Goal: Task Accomplishment & Management: Manage account settings

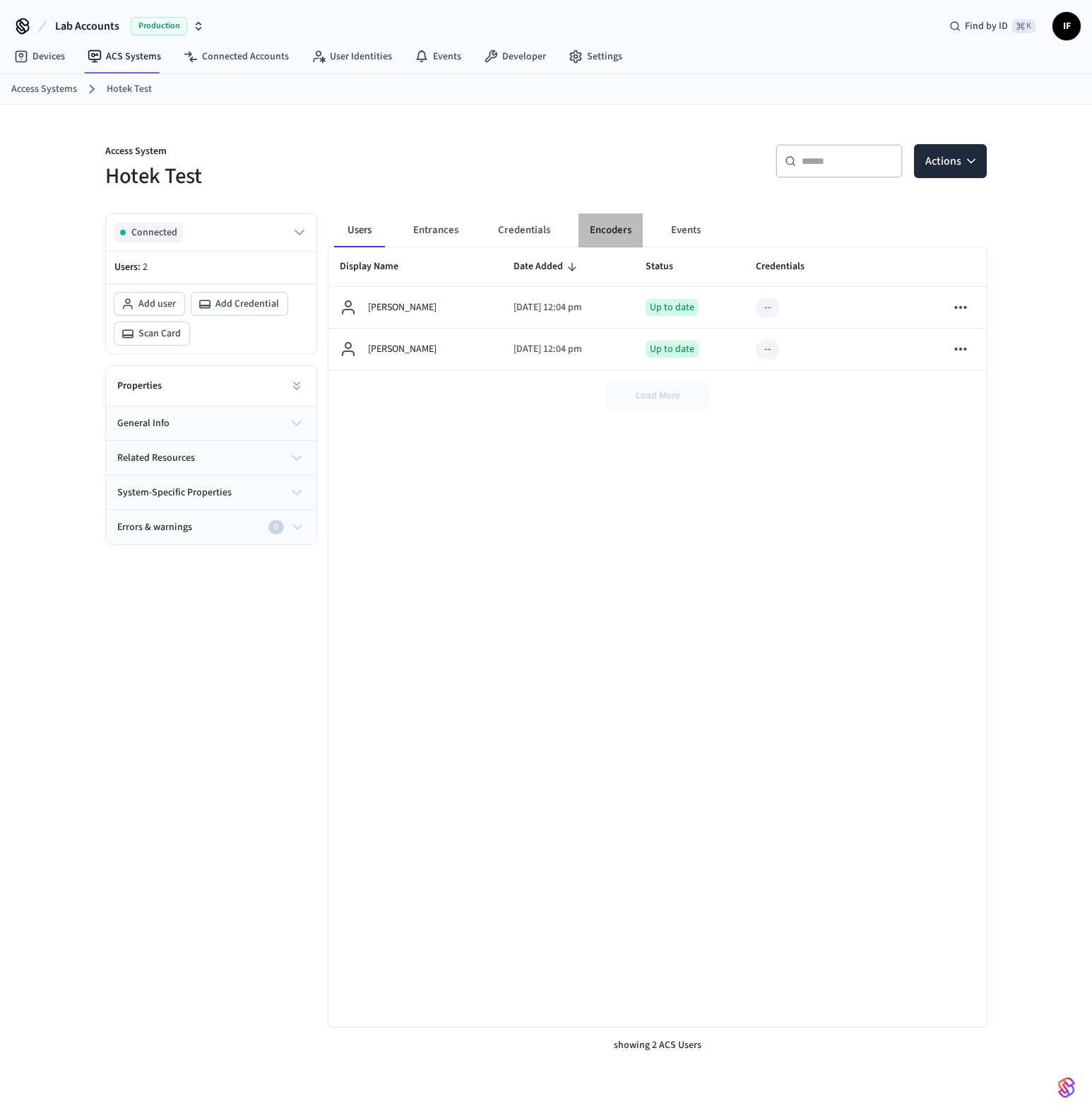
click at [631, 223] on button "Encoders" at bounding box center [610, 231] width 64 height 34
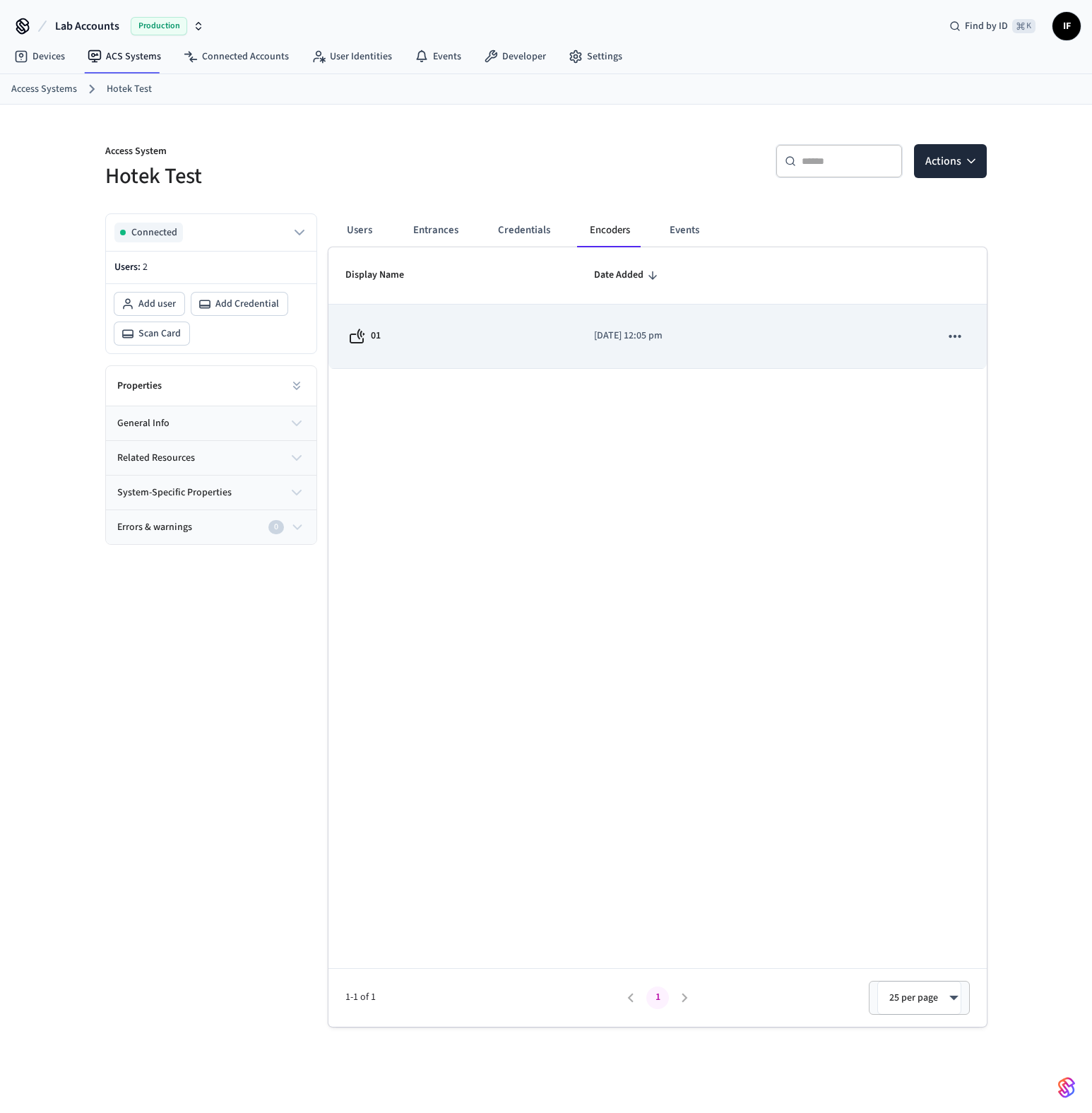
click at [961, 328] on icon "sticky table" at bounding box center [955, 336] width 19 height 19
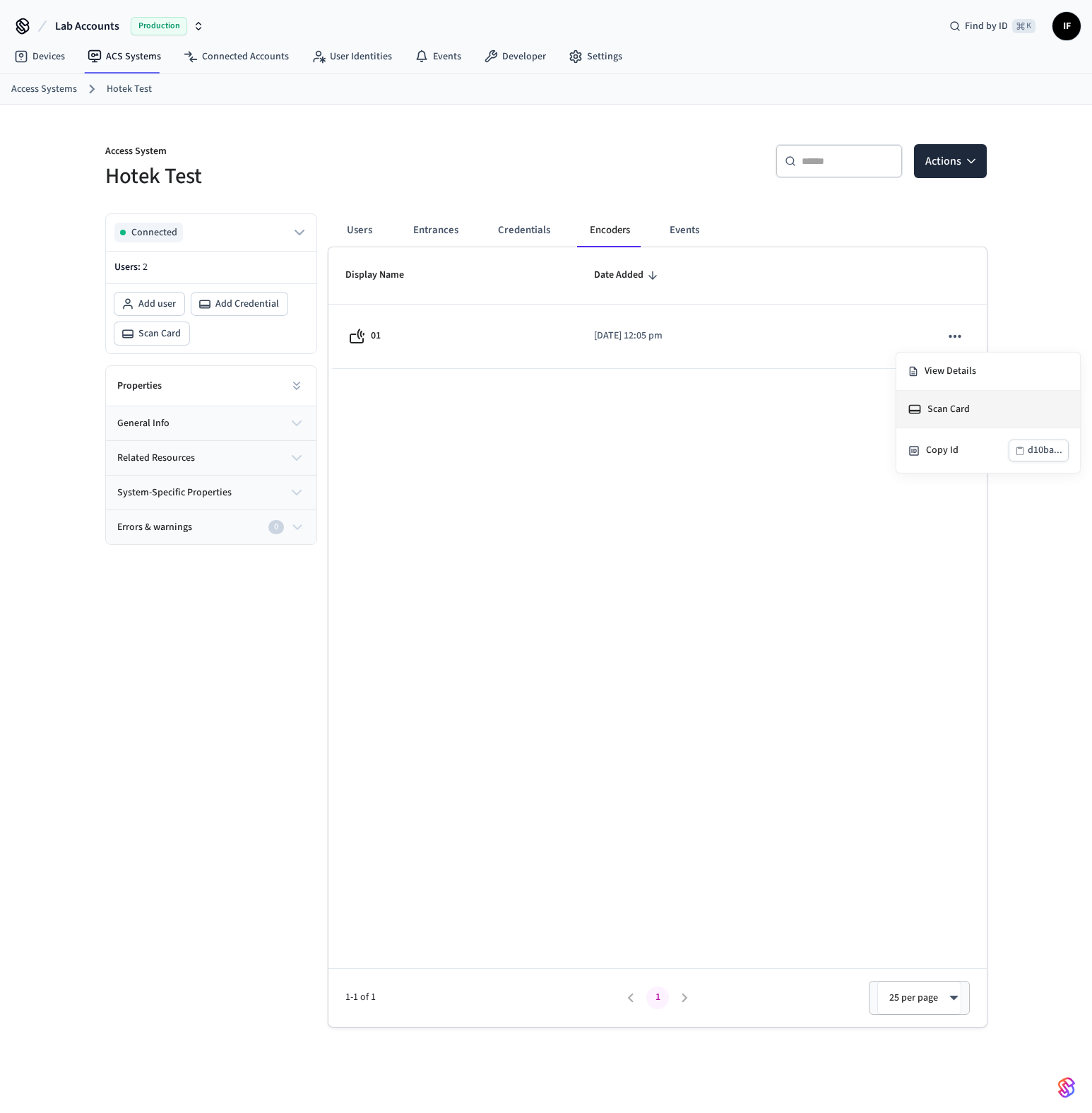
click at [961, 400] on li "Scan Card" at bounding box center [988, 409] width 183 height 37
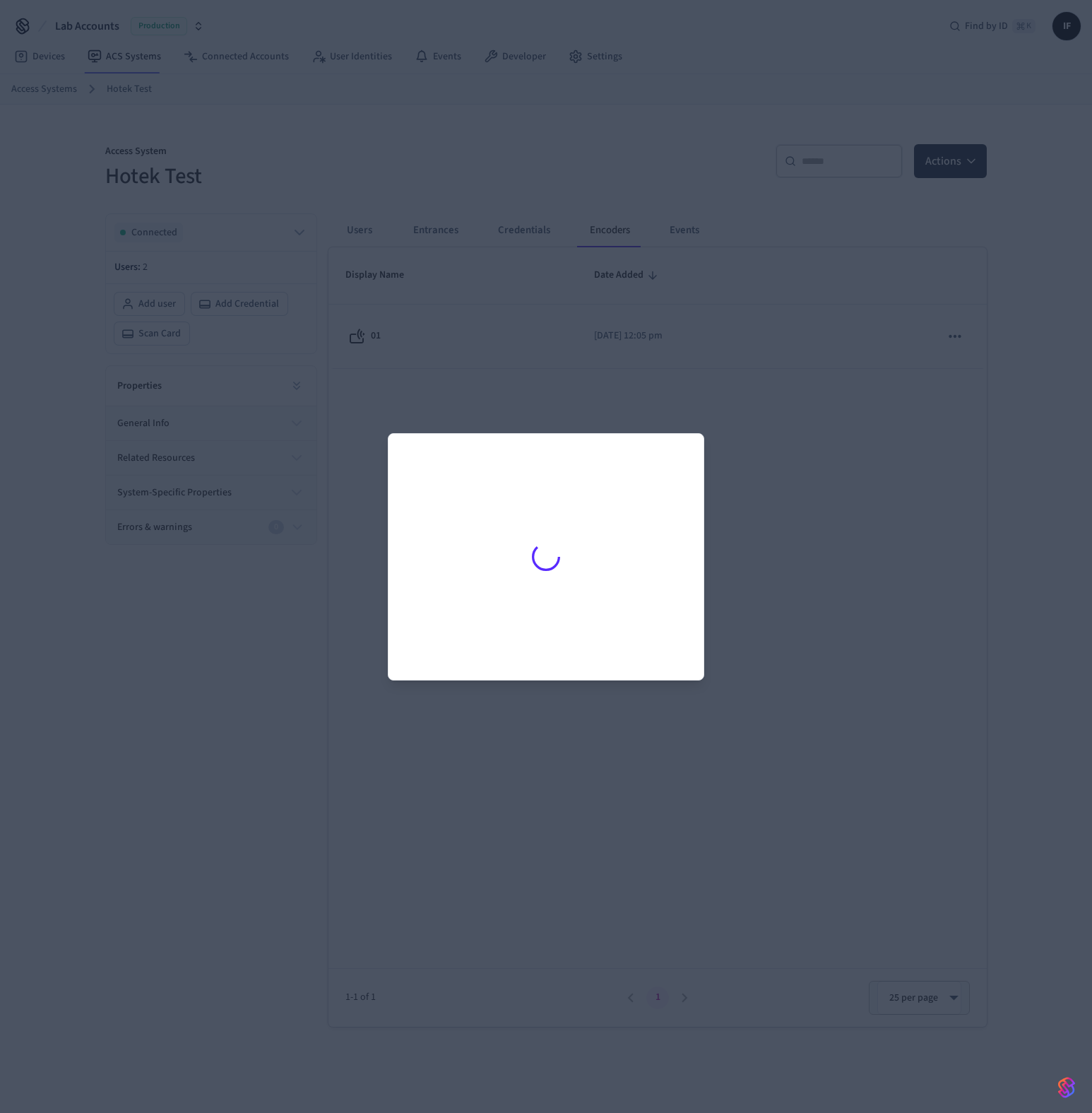
click at [627, 510] on div at bounding box center [546, 556] width 281 height 212
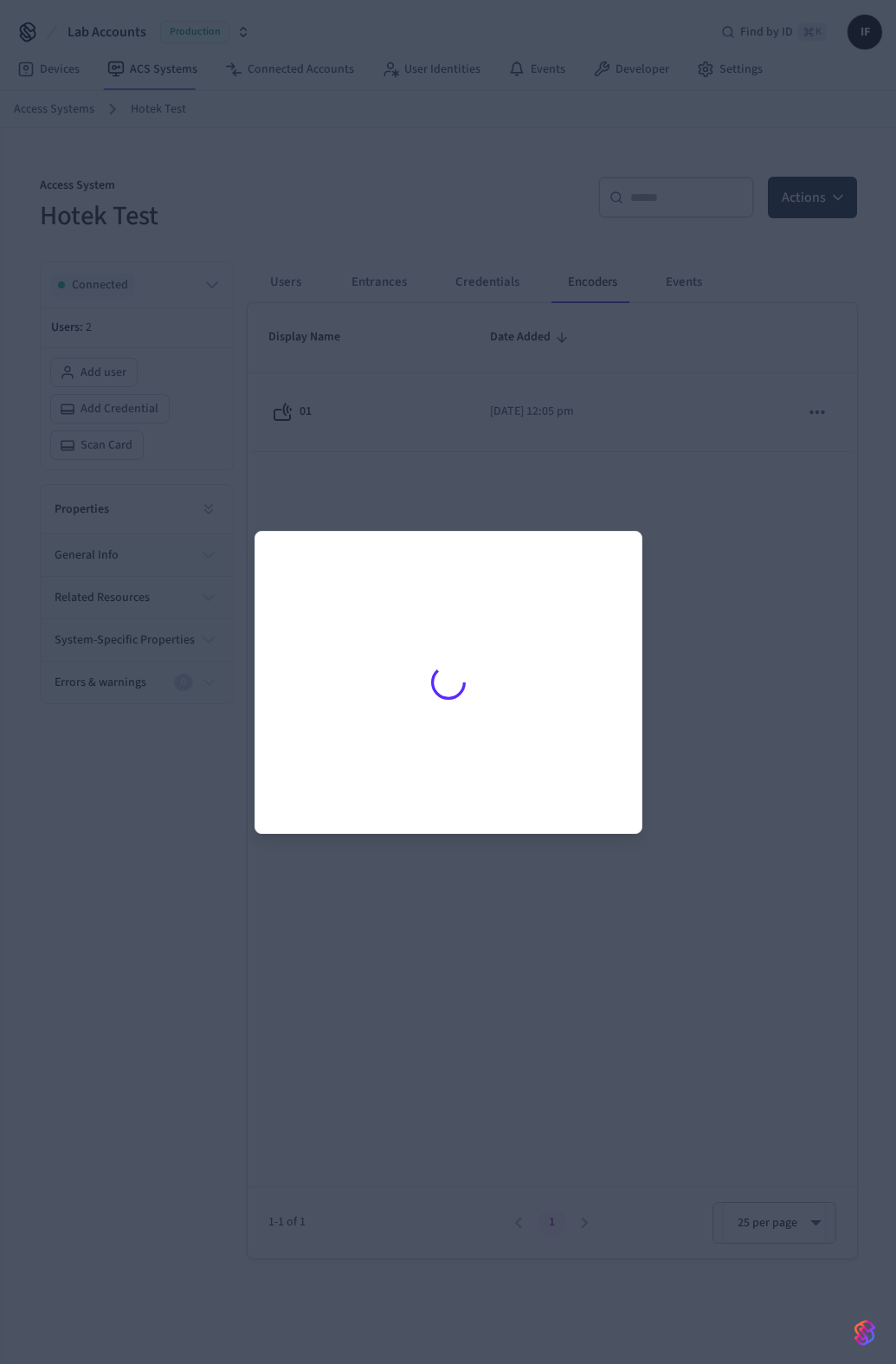
click at [791, 445] on div at bounding box center [448, 682] width 896 height 1364
click at [739, 433] on div at bounding box center [448, 682] width 896 height 1364
click at [466, 782] on div at bounding box center [449, 682] width 345 height 260
click at [474, 713] on div at bounding box center [449, 682] width 345 height 260
click at [442, 871] on div at bounding box center [448, 682] width 896 height 1364
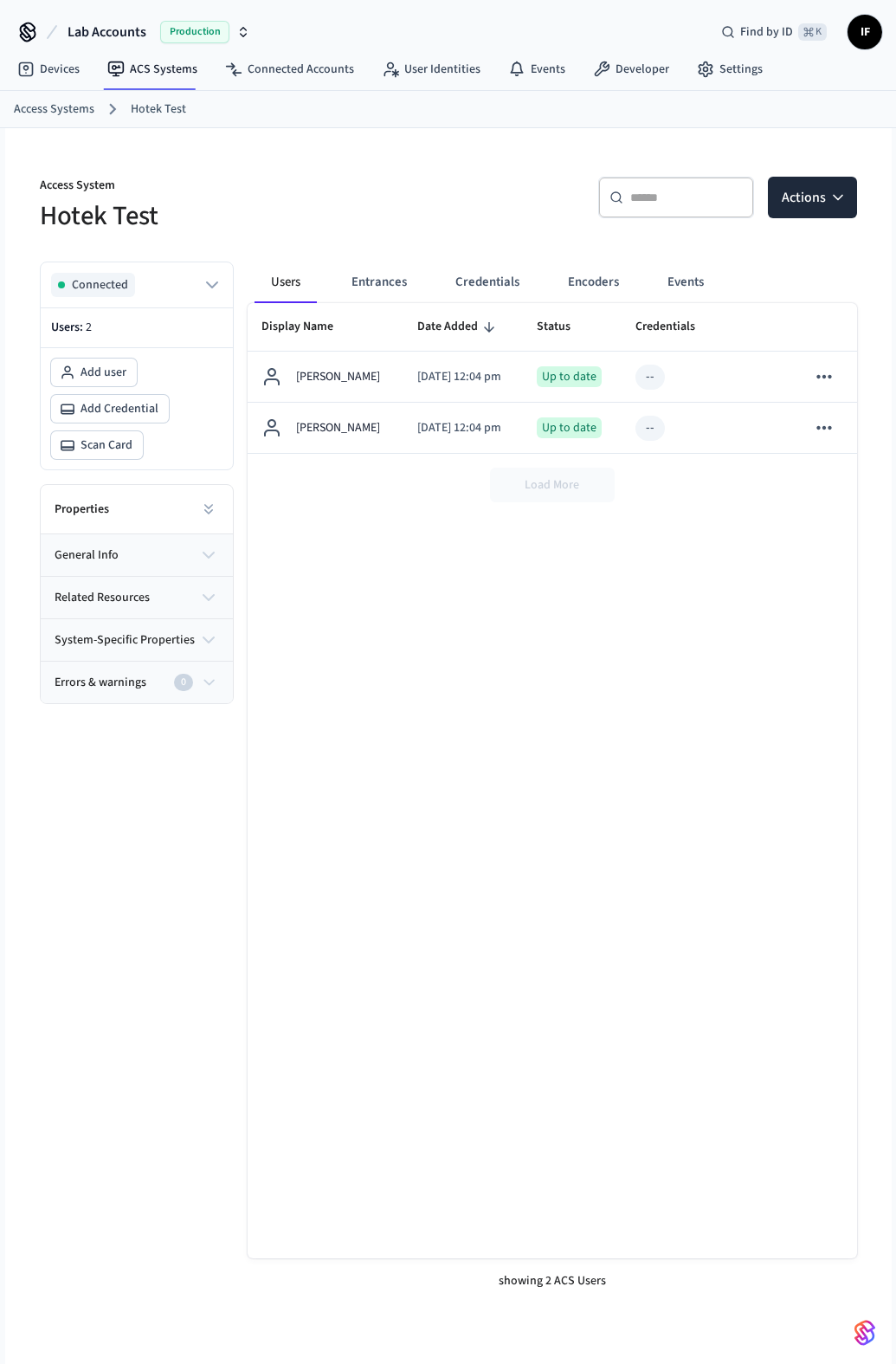
click at [192, 559] on button "general info" at bounding box center [137, 556] width 192 height 42
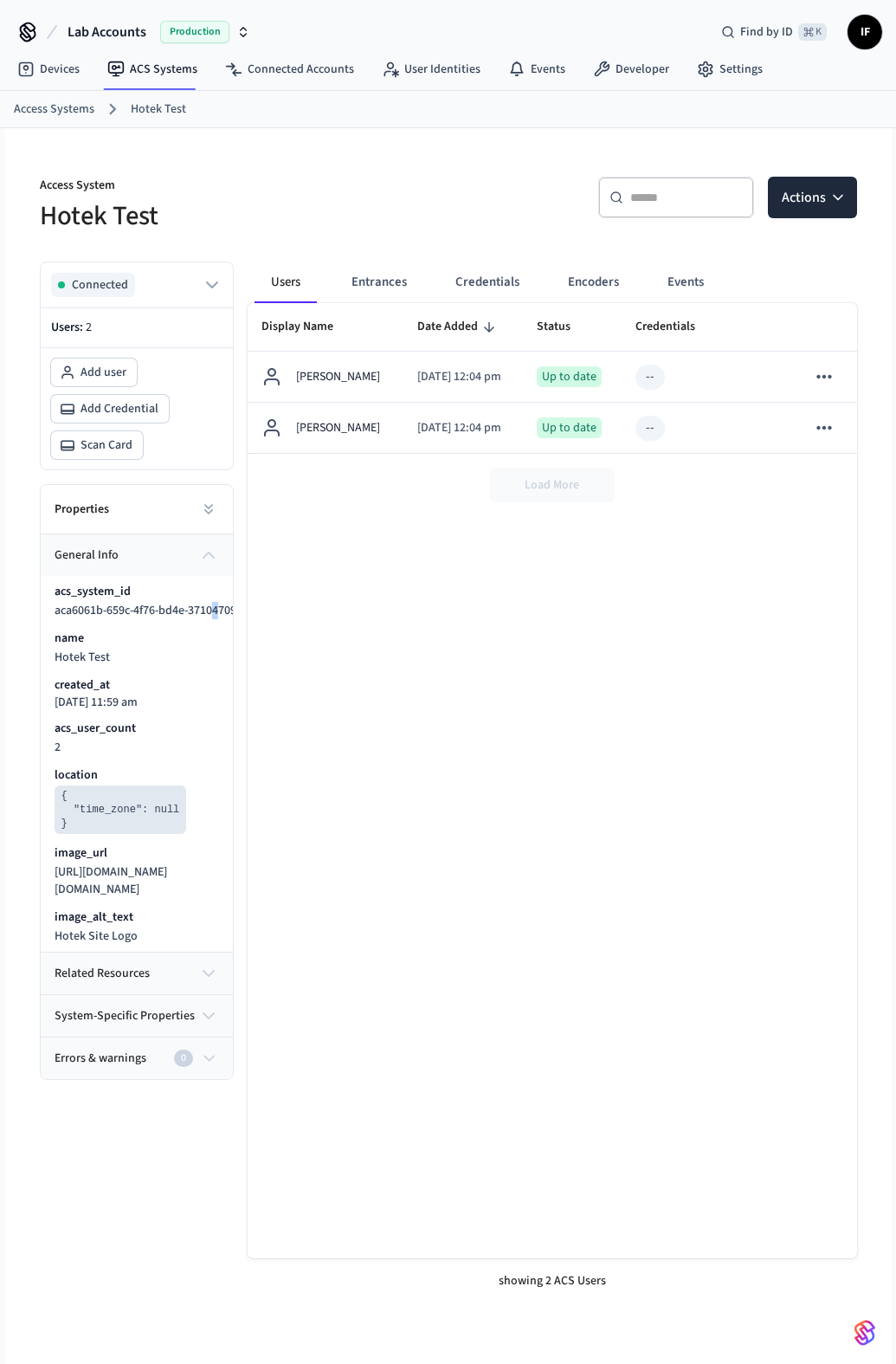
click at [217, 610] on span "aca6061b-659c-4f76-bd4e-37104709fe93" at bounding box center [156, 611] width 204 height 17
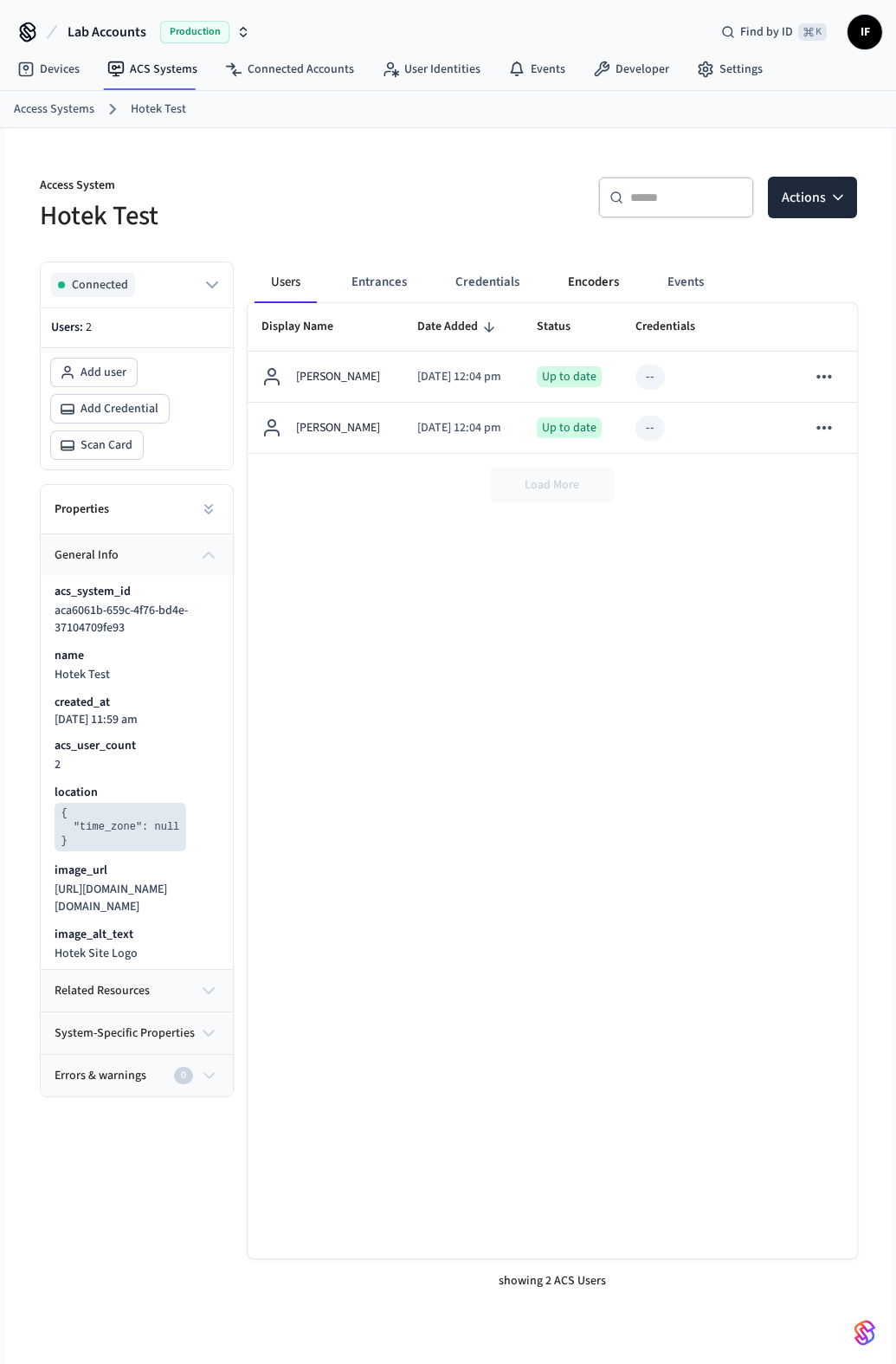
click at [563, 302] on div "Users Entrances Credentials Encoders Events Display Name Date Added Status Cred…" at bounding box center [545, 775] width 624 height 1056
click at [580, 274] on button "Encoders" at bounding box center [593, 283] width 79 height 42
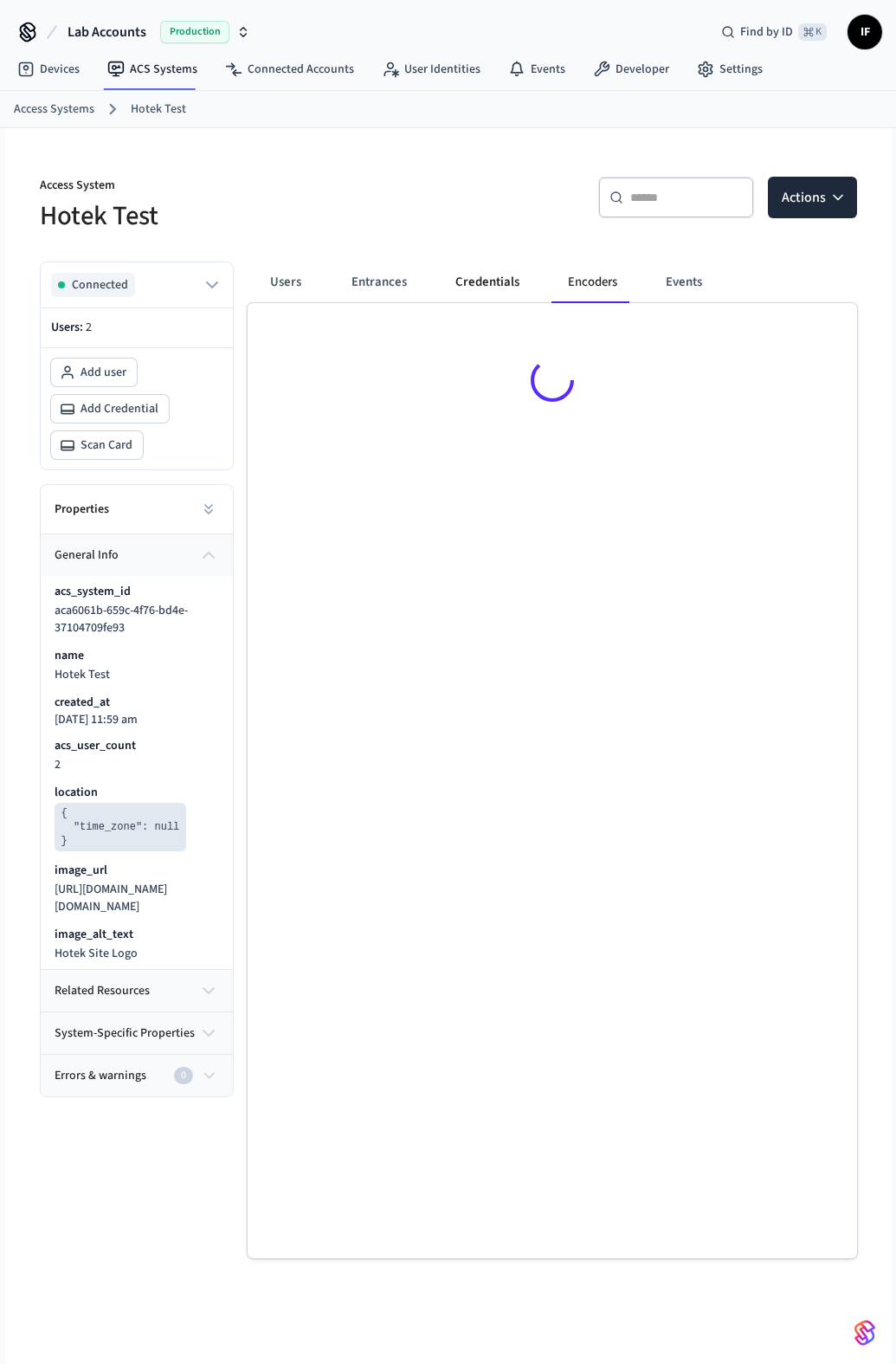
click at [490, 275] on button "Credentials" at bounding box center [487, 283] width 92 height 42
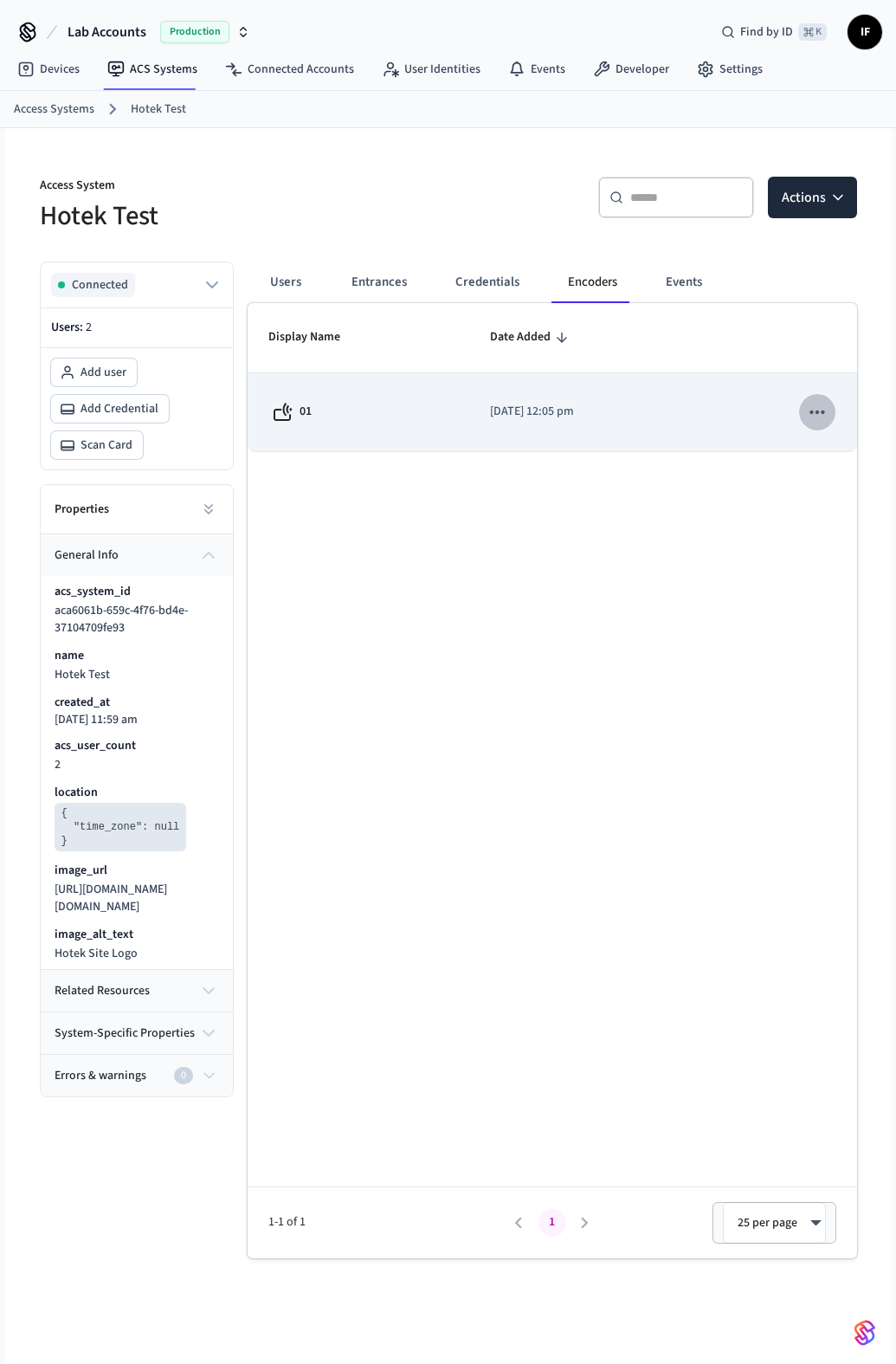
click at [826, 427] on button "sticky table" at bounding box center [817, 412] width 37 height 37
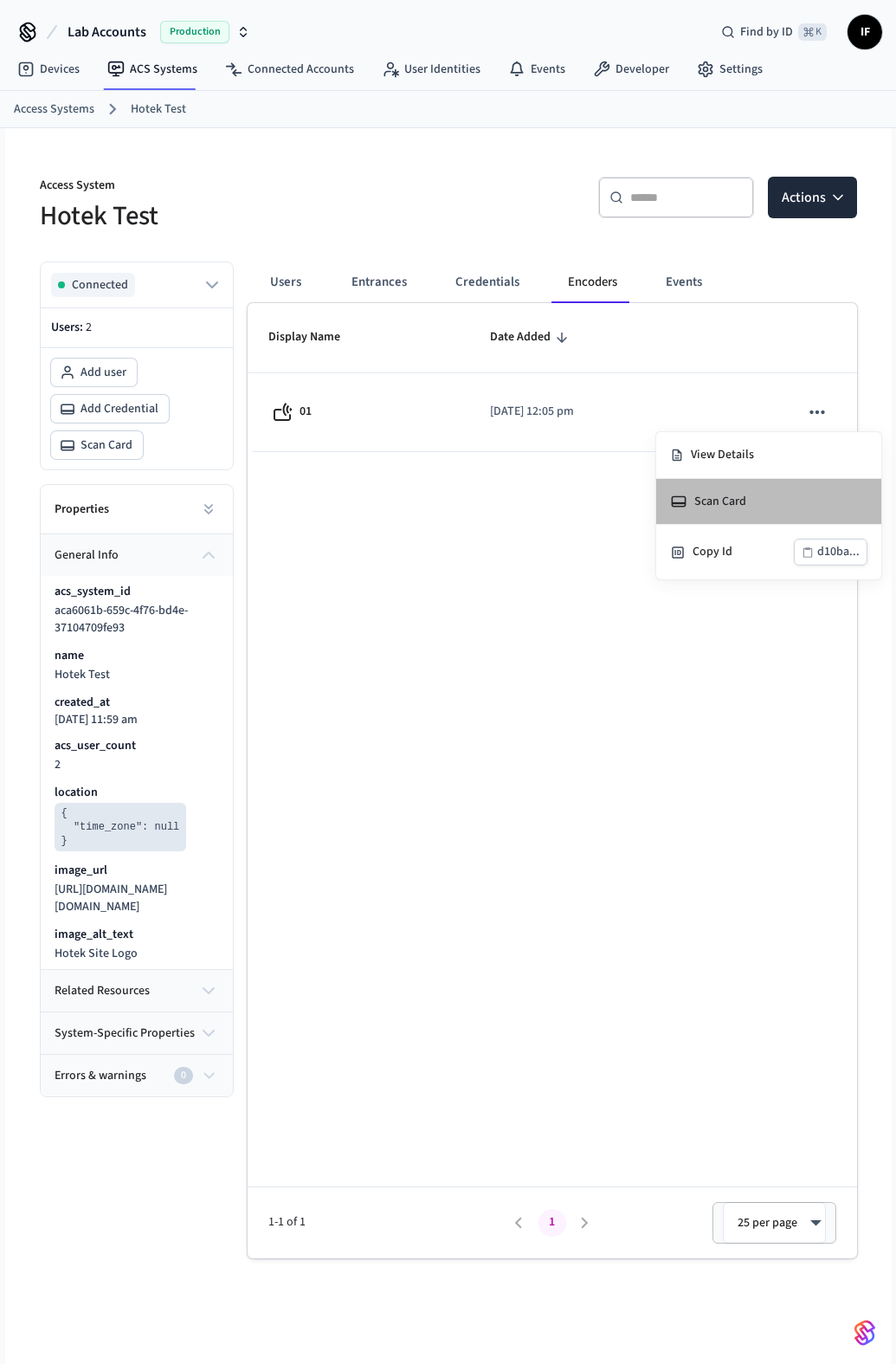
click at [795, 495] on li "Scan Card" at bounding box center [768, 501] width 225 height 45
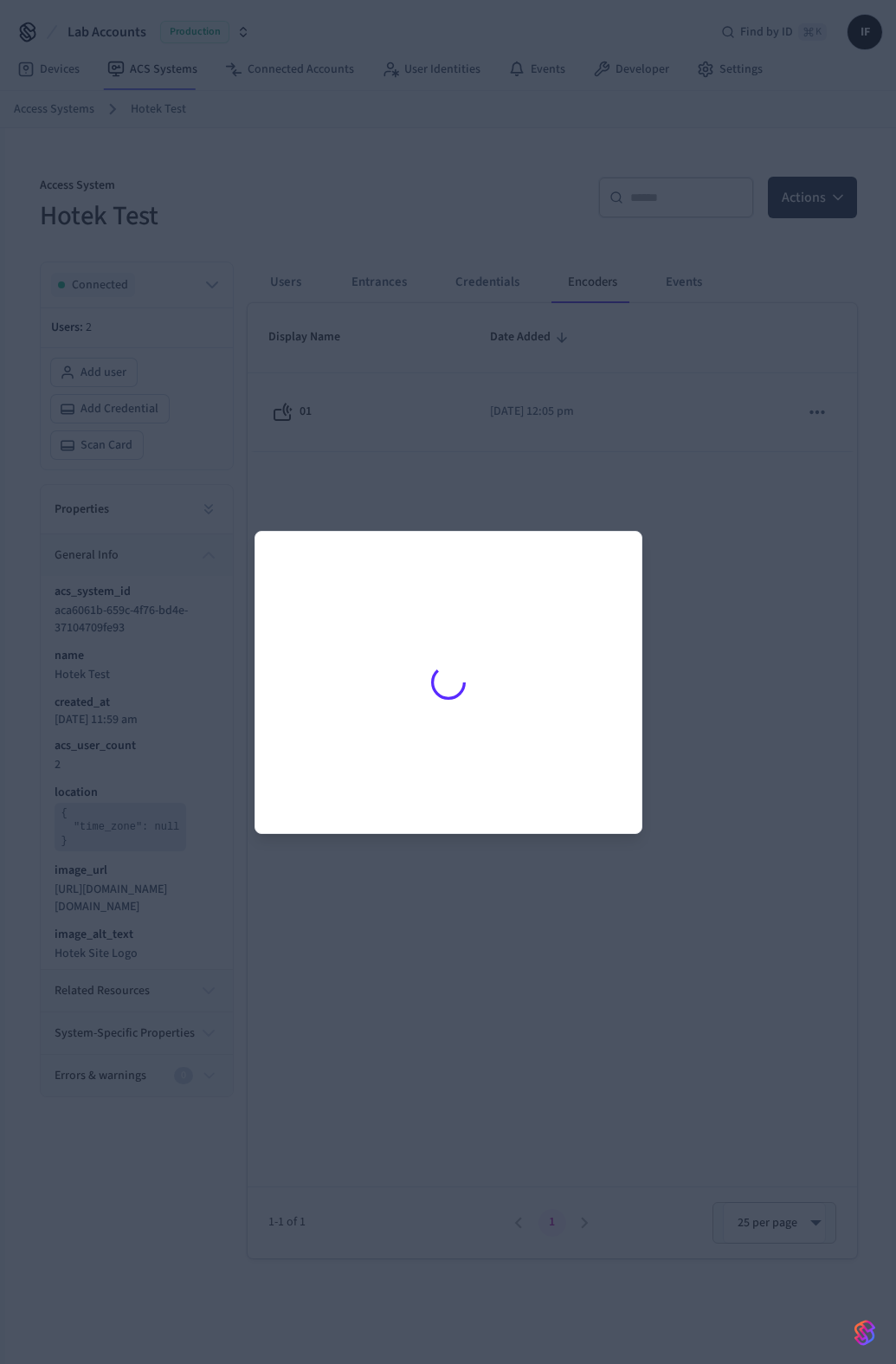
click at [645, 596] on div at bounding box center [448, 682] width 896 height 1364
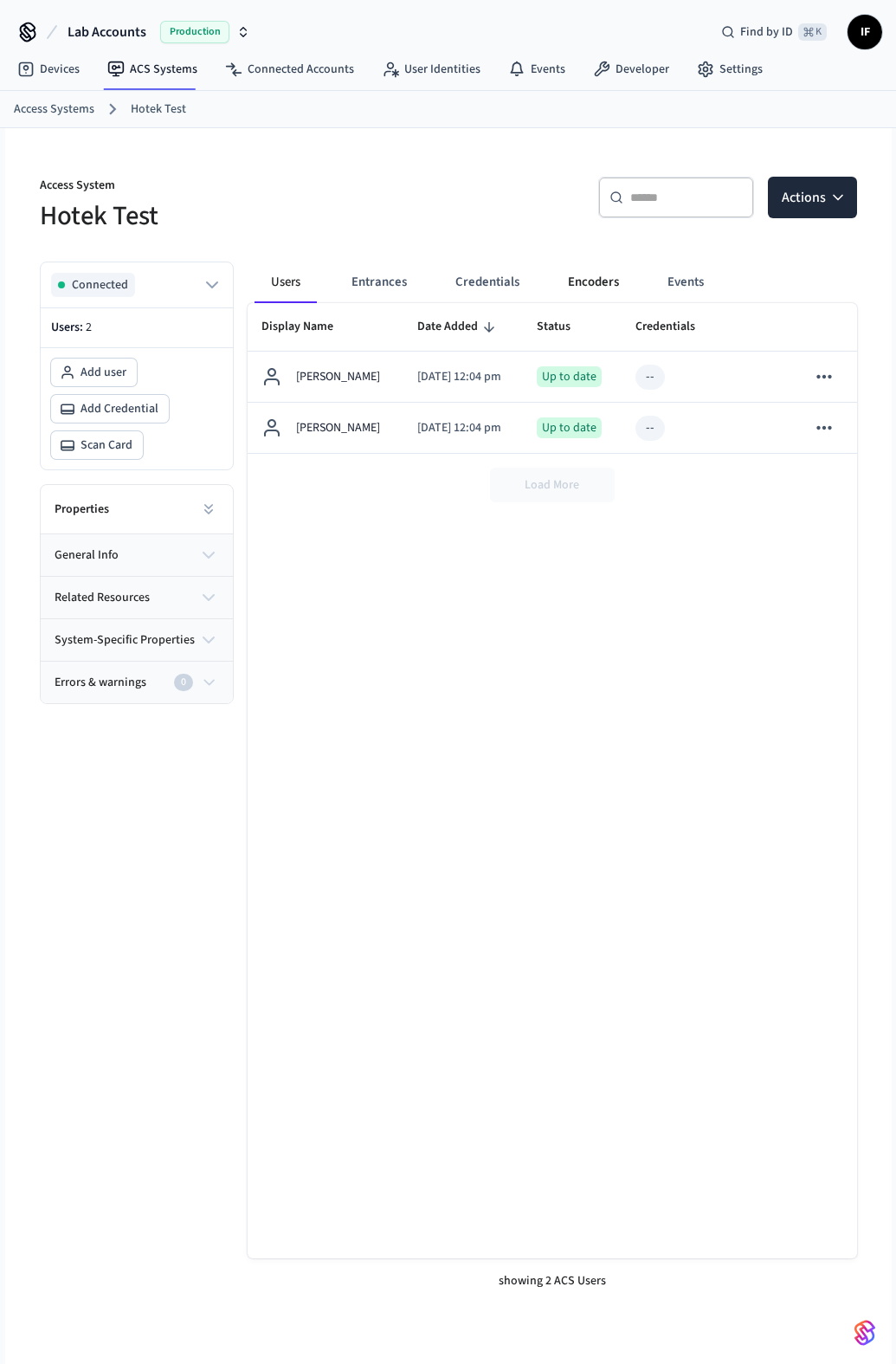
click at [592, 284] on button "Encoders" at bounding box center [593, 283] width 79 height 42
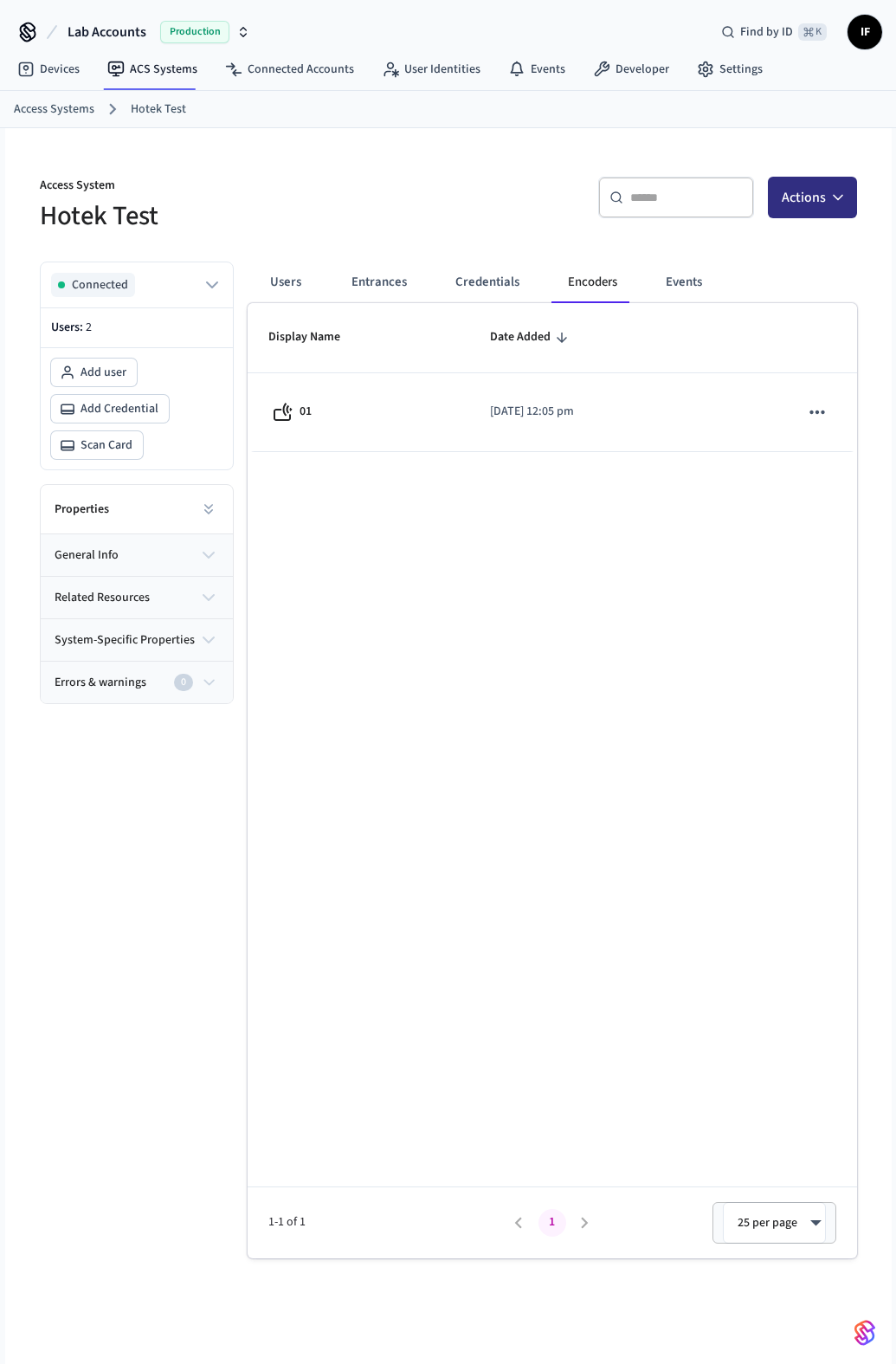
click at [845, 206] on icon "button" at bounding box center [838, 198] width 18 height 17
click at [714, 477] on div "Display Name Date Added 01 2025/09/10 at 12:05 pm 1-1 of 1 1 25 per page ** ​" at bounding box center [552, 780] width 610 height 955
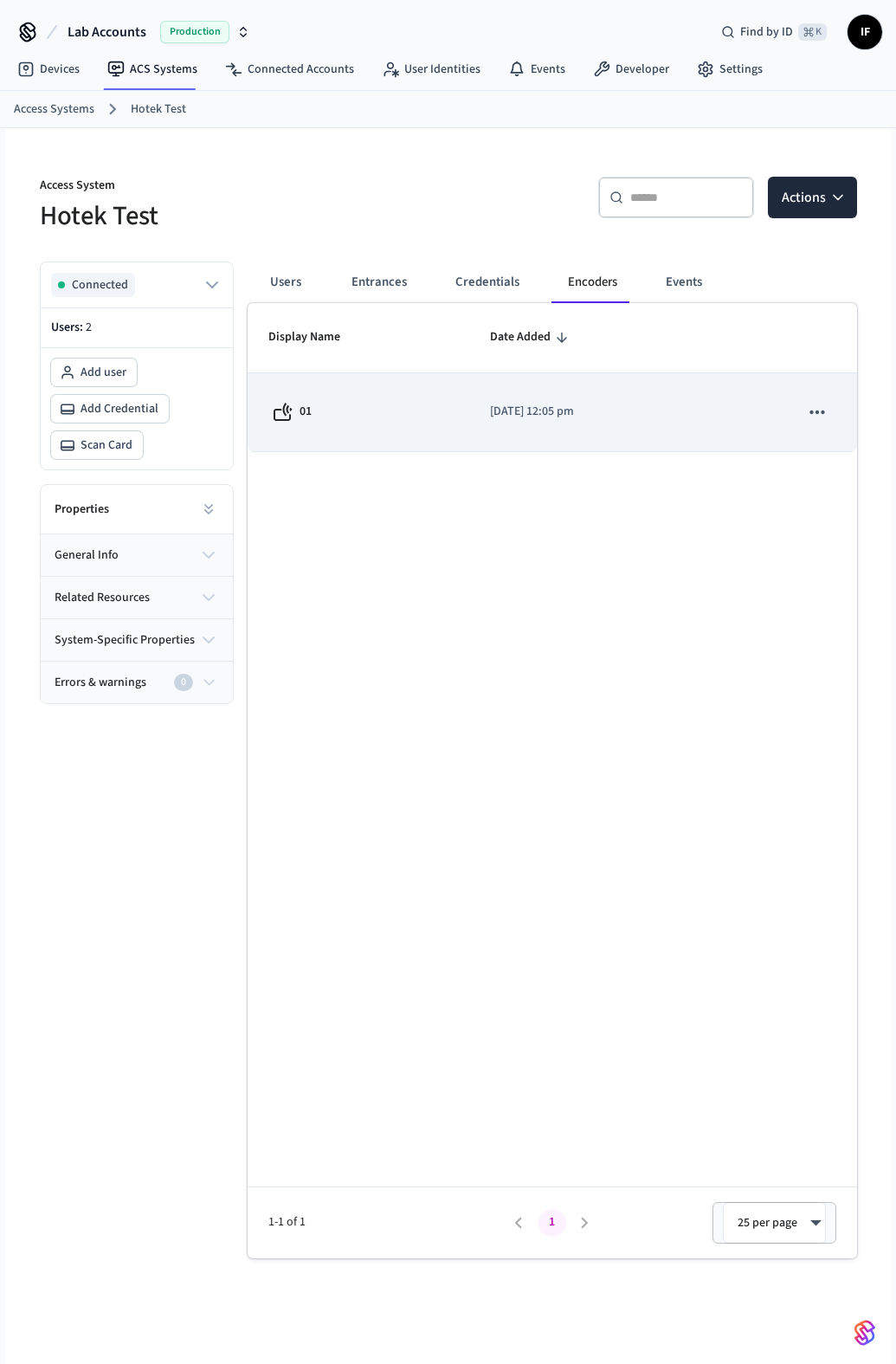
click at [808, 413] on icon "sticky table" at bounding box center [817, 412] width 23 height 23
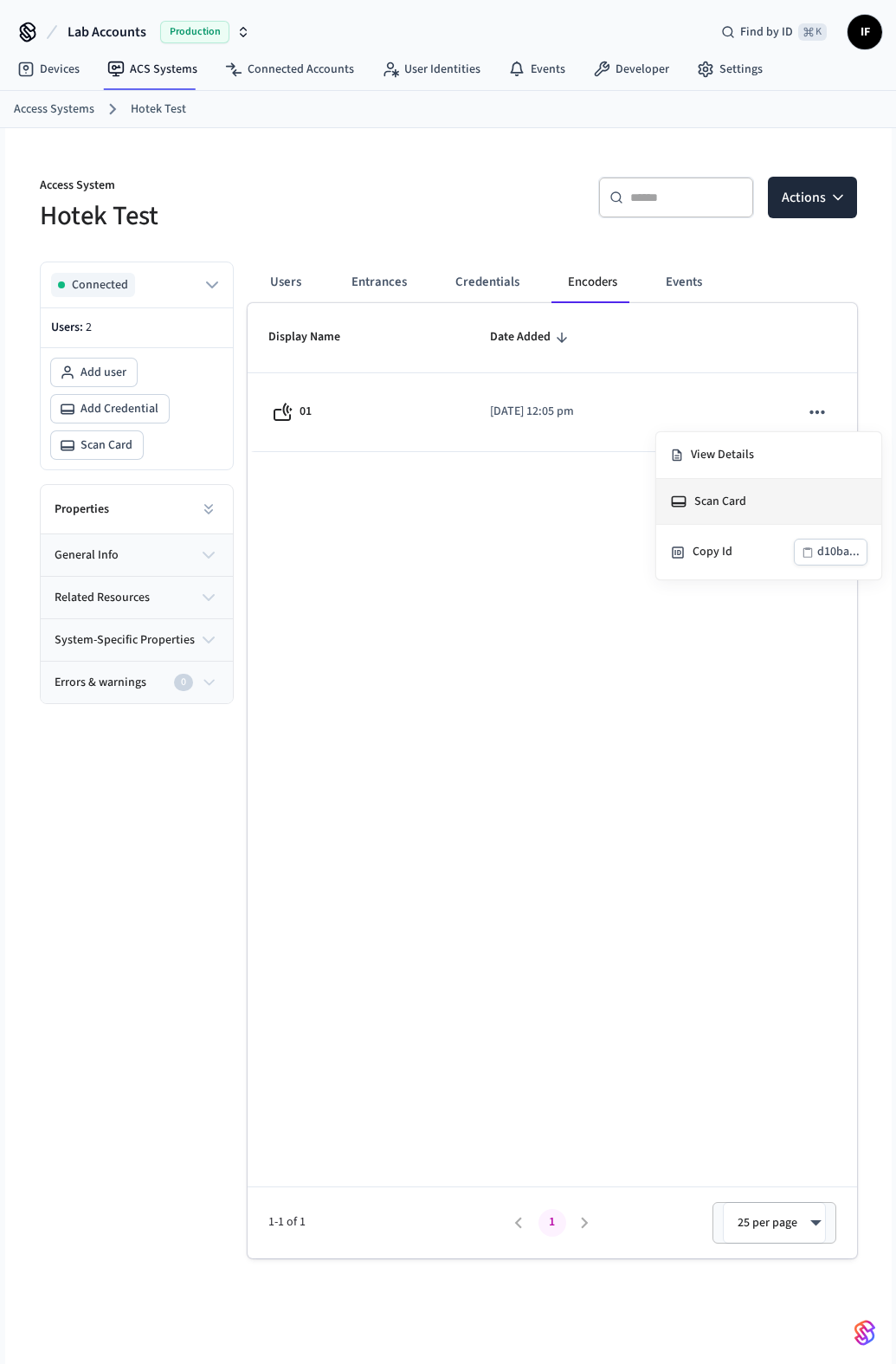
click at [751, 497] on li "Scan Card" at bounding box center [768, 501] width 225 height 45
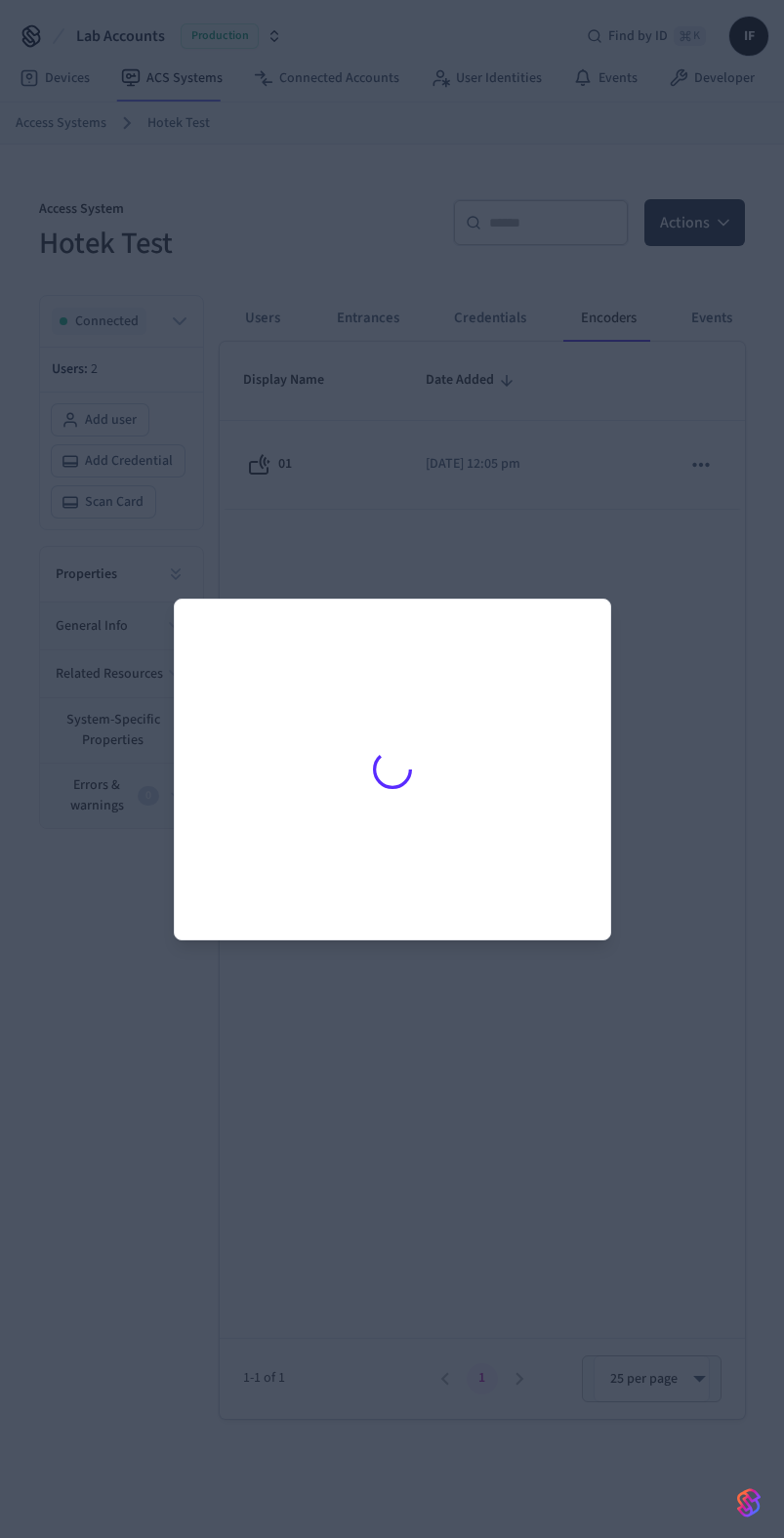
click at [571, 549] on div at bounding box center [392, 769] width 784 height 1538
click at [618, 655] on div at bounding box center [392, 769] width 784 height 1538
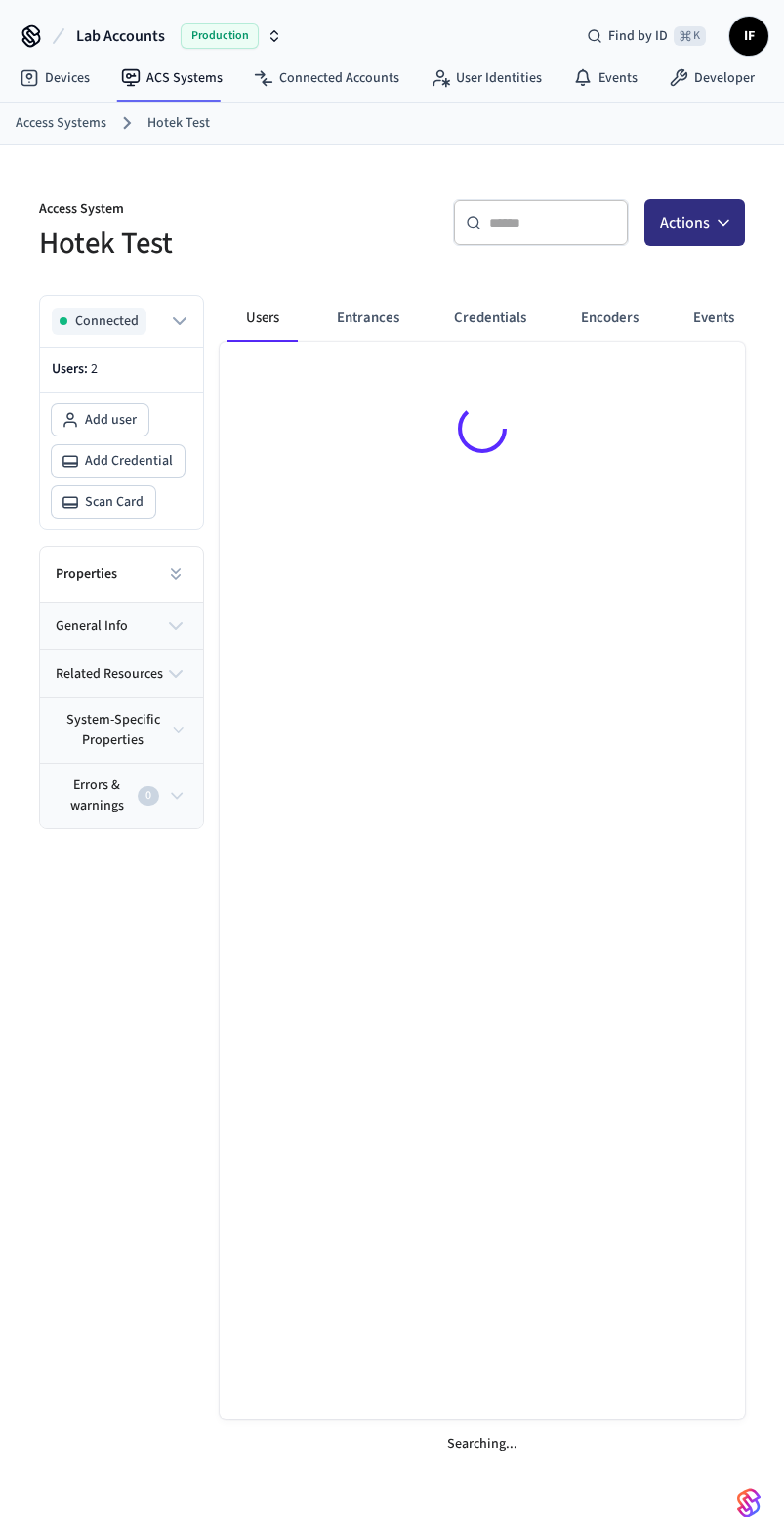
click at [715, 227] on icon "button" at bounding box center [723, 223] width 20 height 20
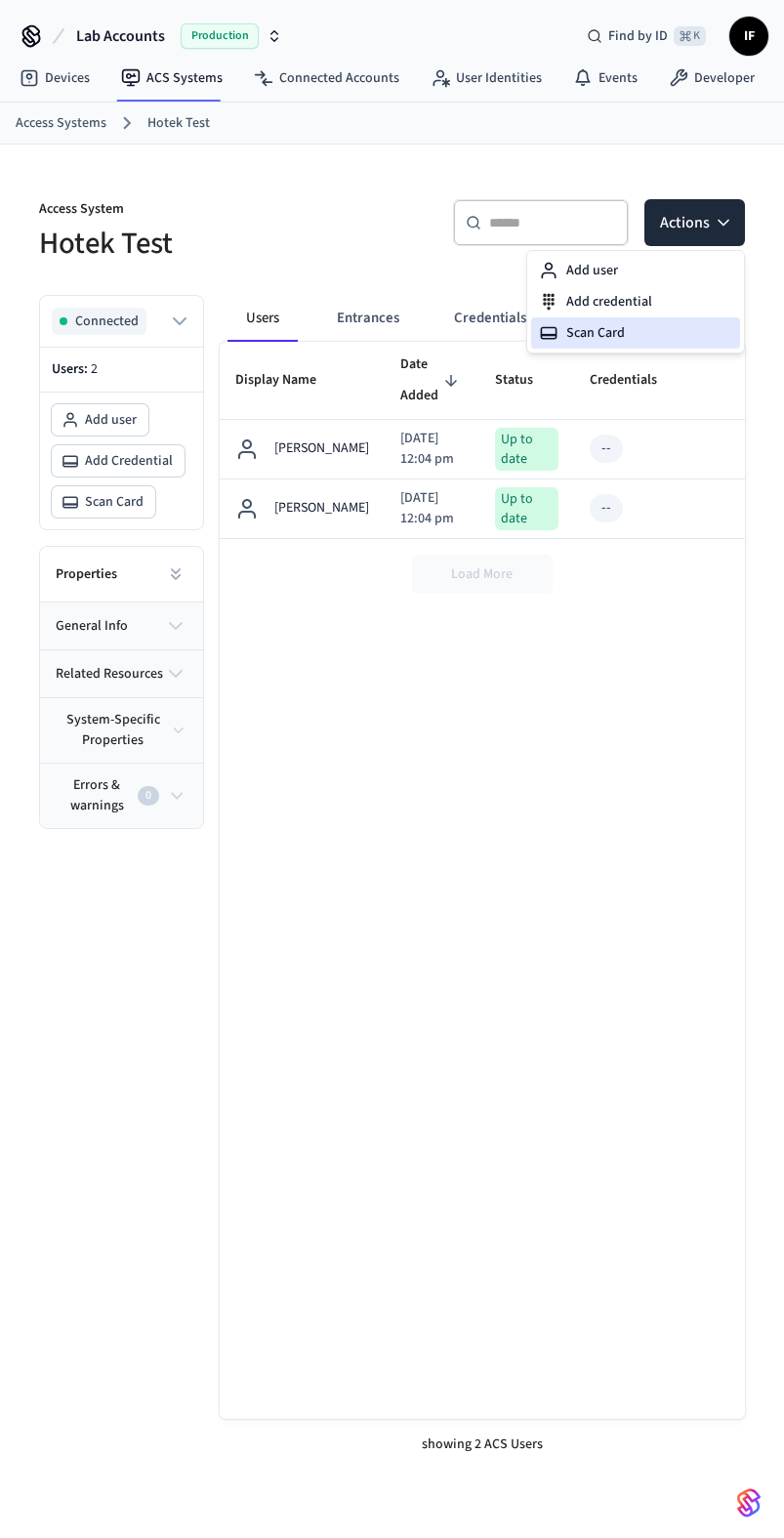
click at [644, 325] on div "Scan Card" at bounding box center [635, 333] width 209 height 32
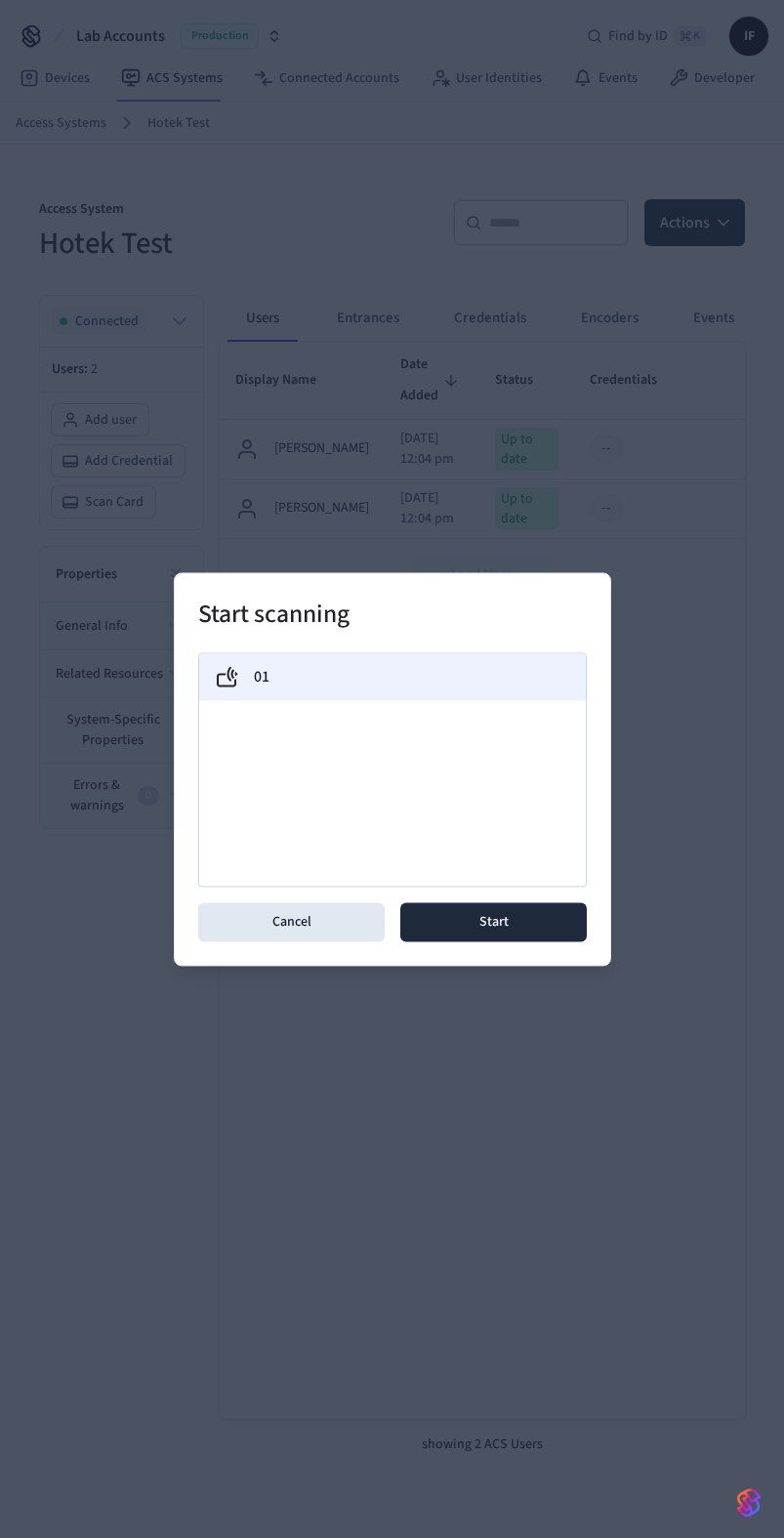
click at [336, 675] on div "01" at bounding box center [392, 677] width 355 height 24
click at [458, 921] on button "Start" at bounding box center [493, 921] width 186 height 39
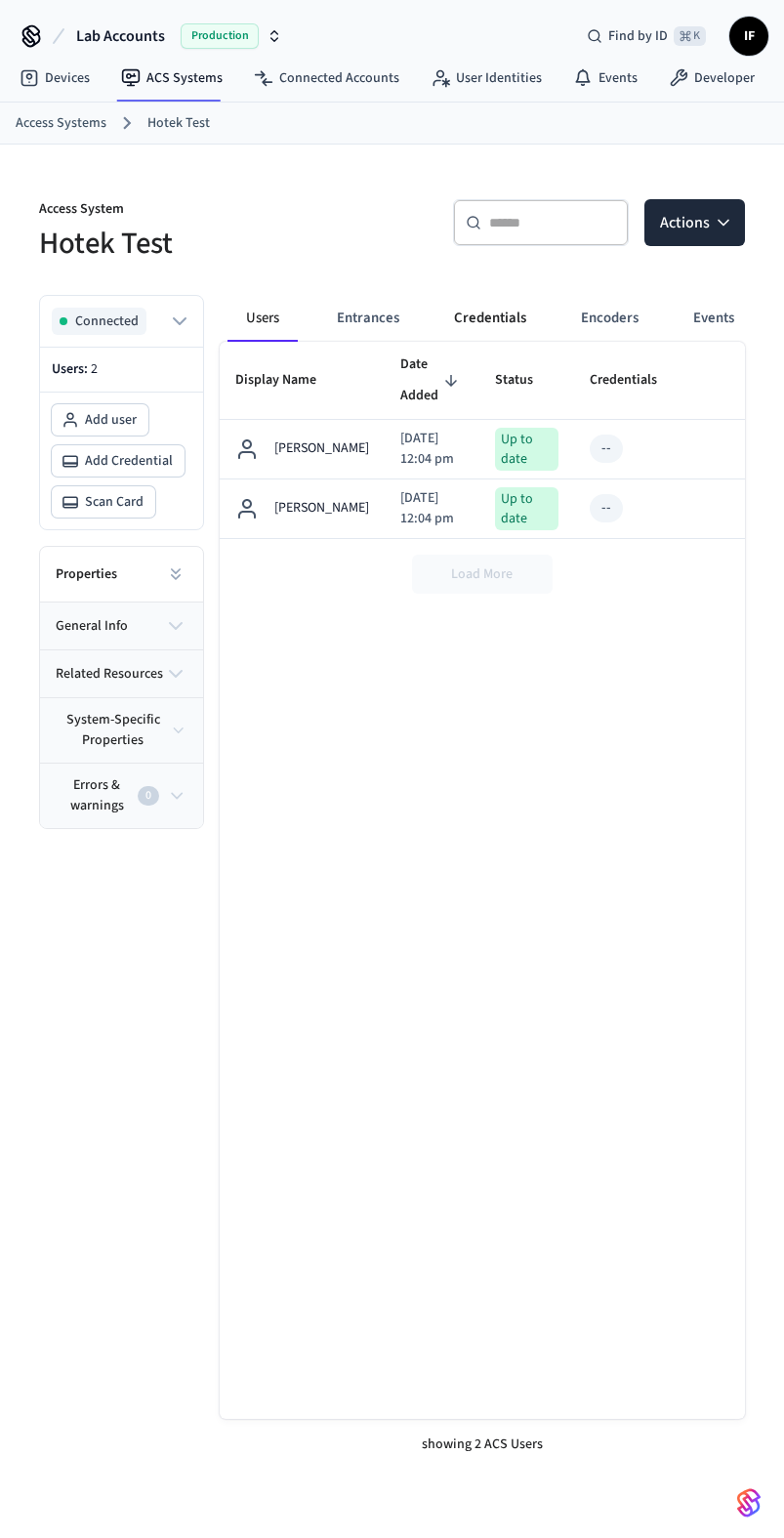
click at [507, 315] on button "Credentials" at bounding box center [489, 319] width 104 height 47
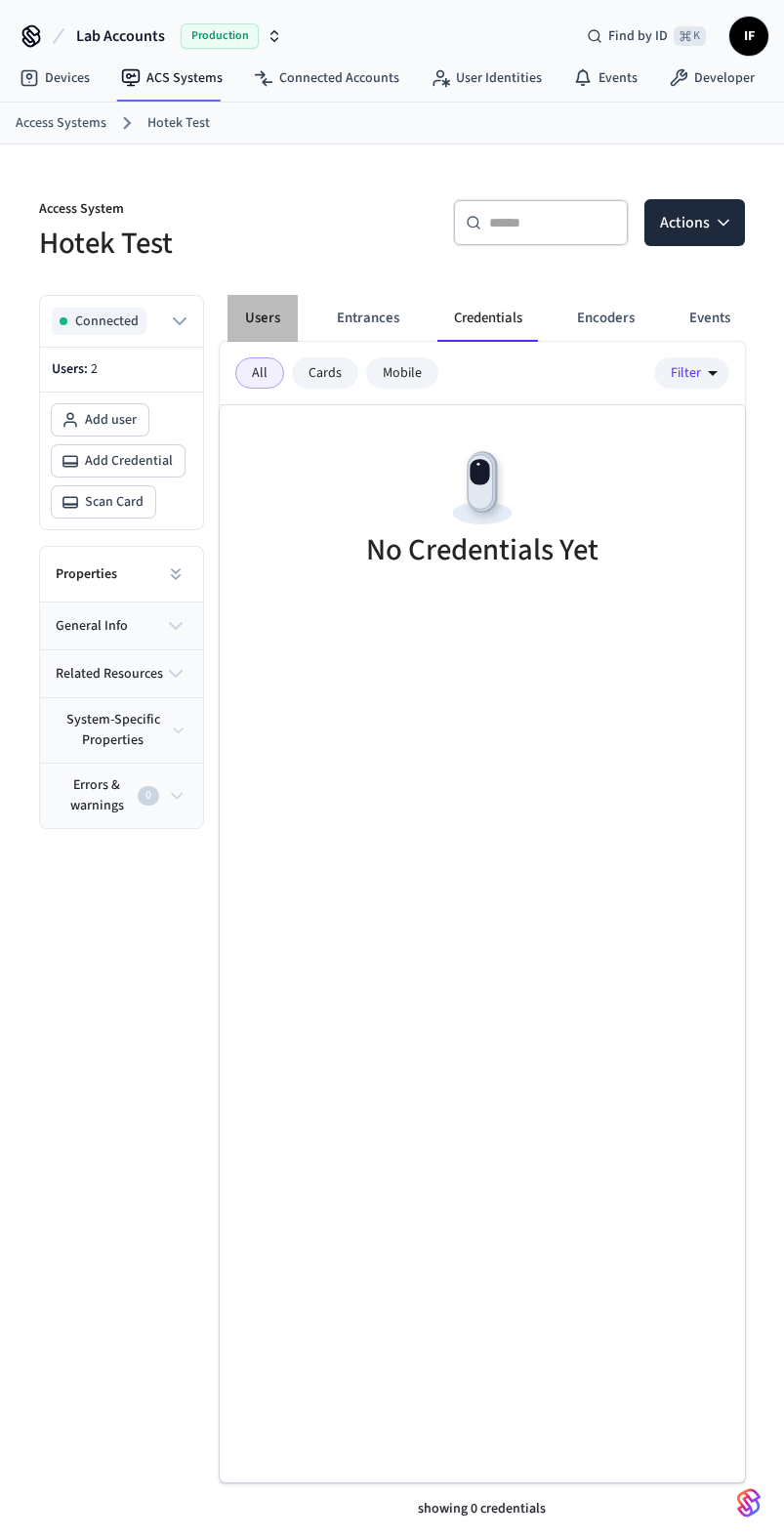
click at [284, 317] on button "Users" at bounding box center [262, 319] width 70 height 47
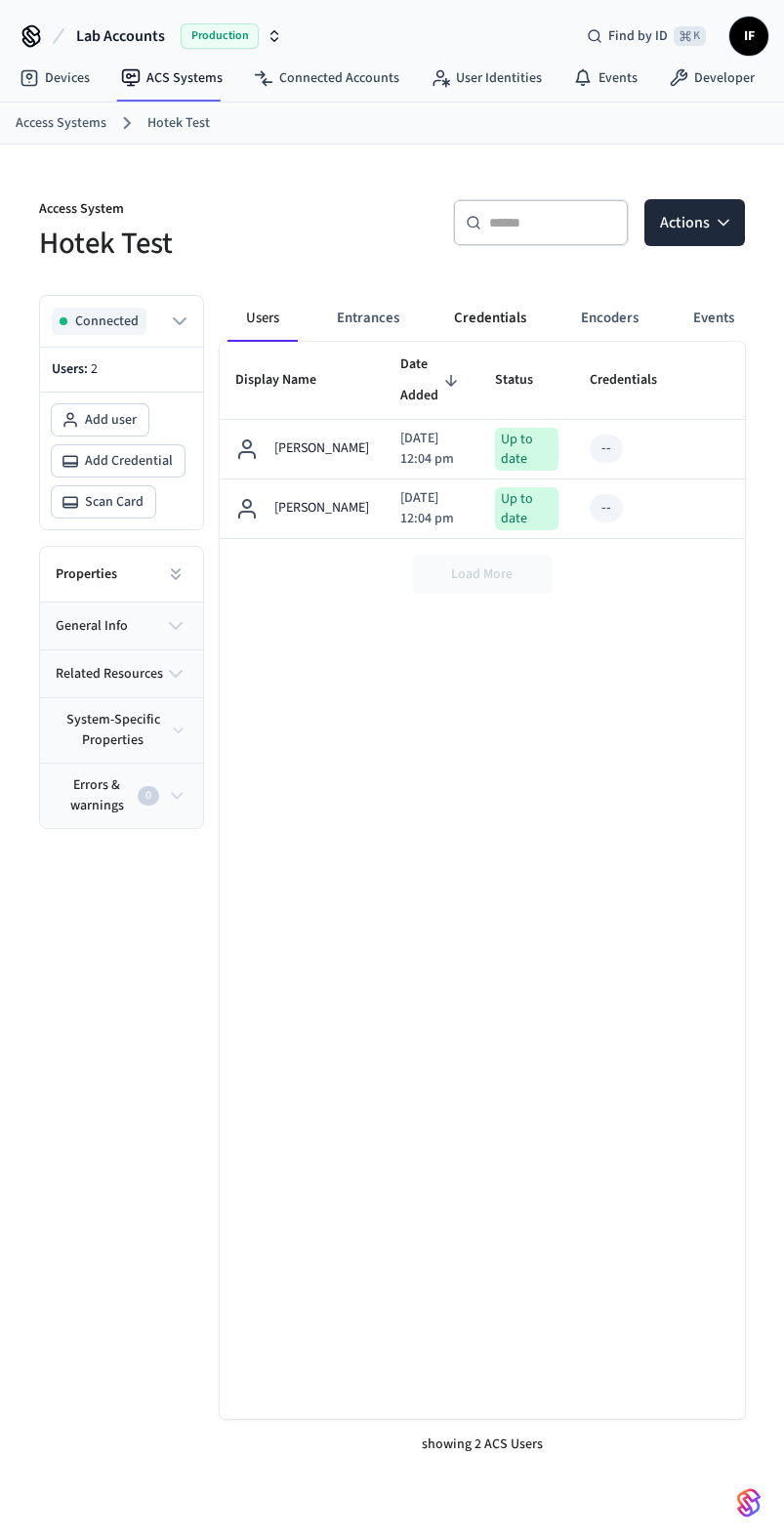
click at [463, 313] on button "Credentials" at bounding box center [489, 319] width 104 height 47
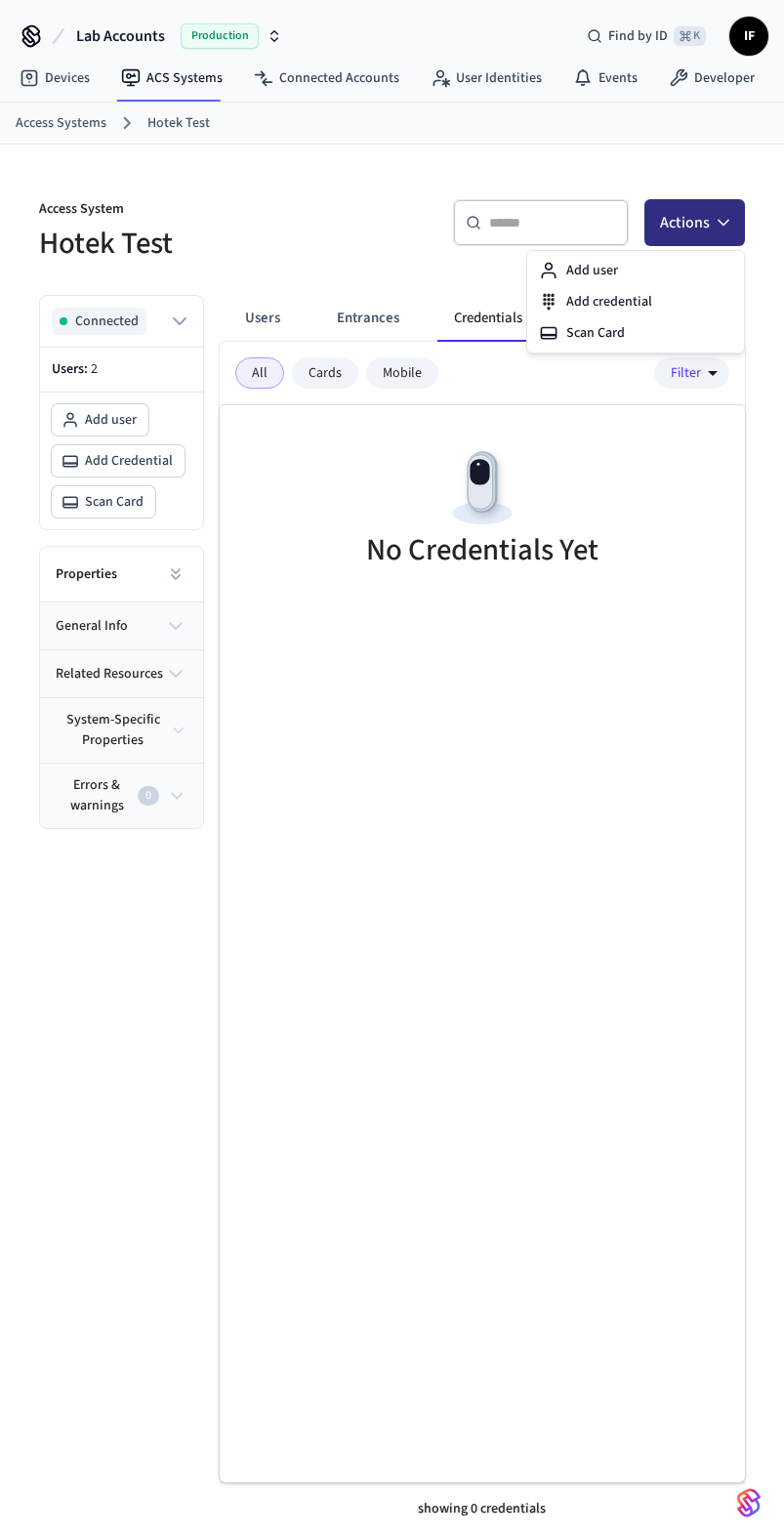
click at [742, 218] on button "Actions" at bounding box center [694, 223] width 101 height 47
click at [672, 302] on div "Add credential" at bounding box center [635, 302] width 209 height 32
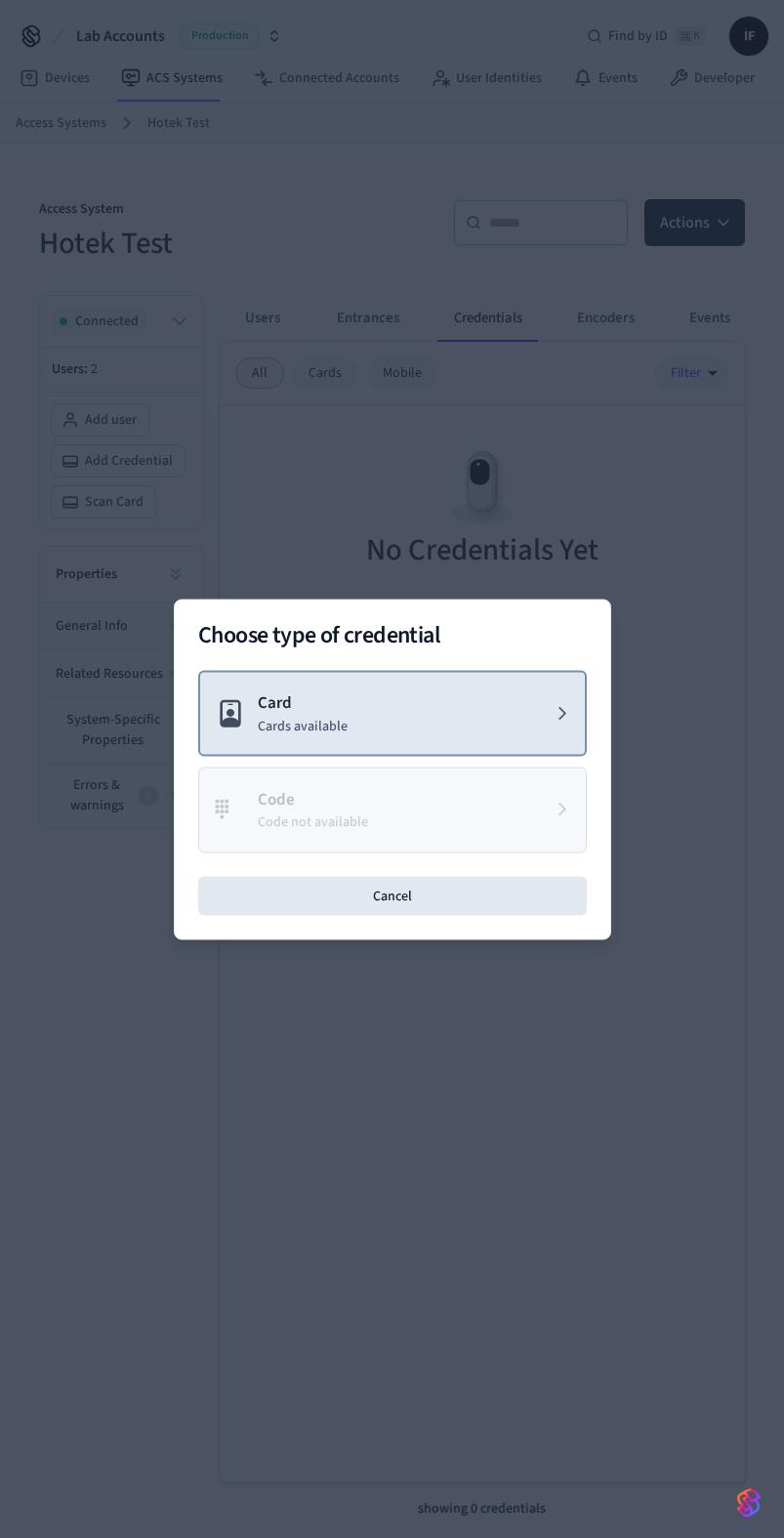
click at [394, 725] on button "Card Cards available" at bounding box center [392, 713] width 389 height 87
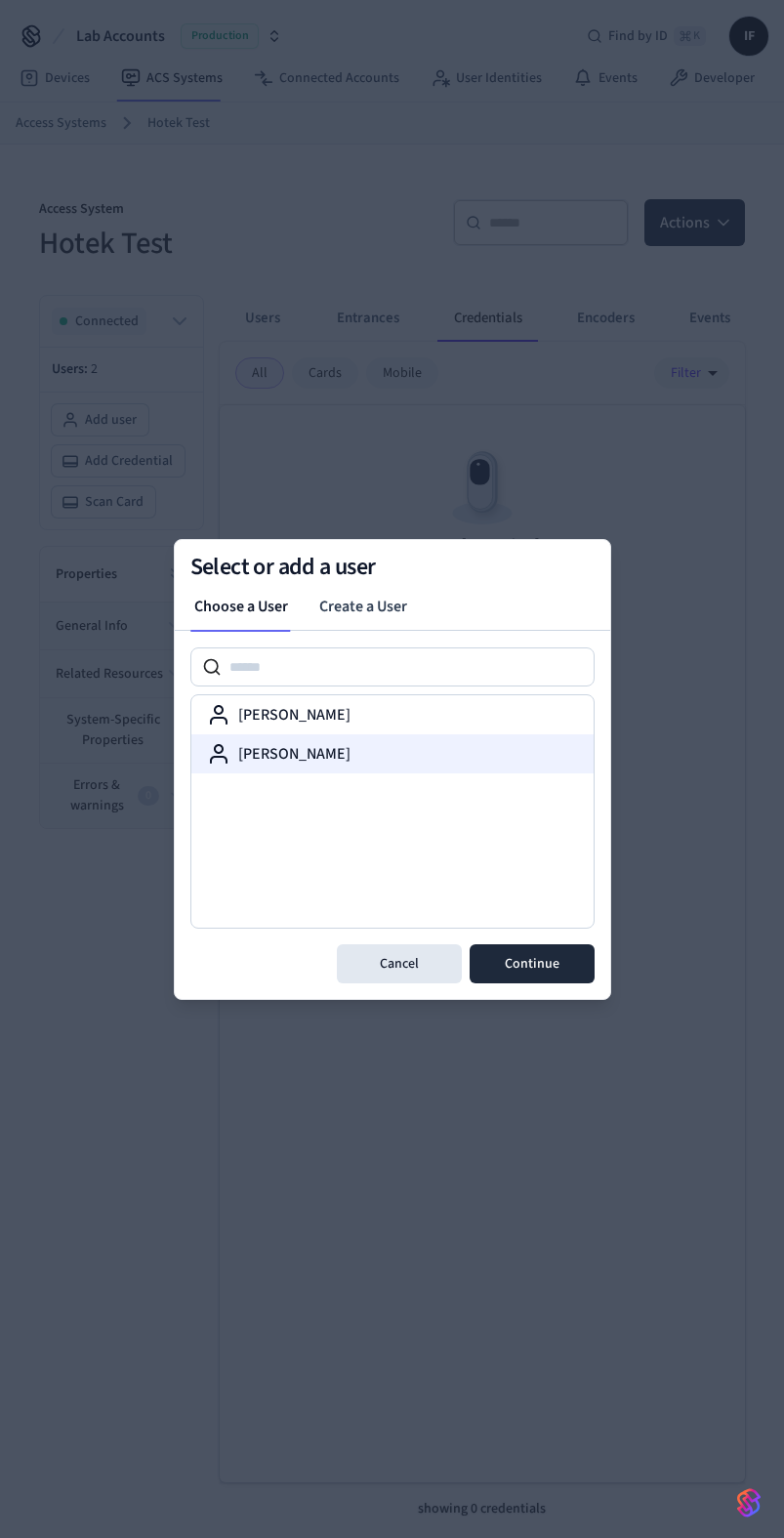
click at [364, 752] on div "[PERSON_NAME]" at bounding box center [392, 754] width 371 height 24
click at [497, 953] on button "Continue" at bounding box center [532, 964] width 125 height 39
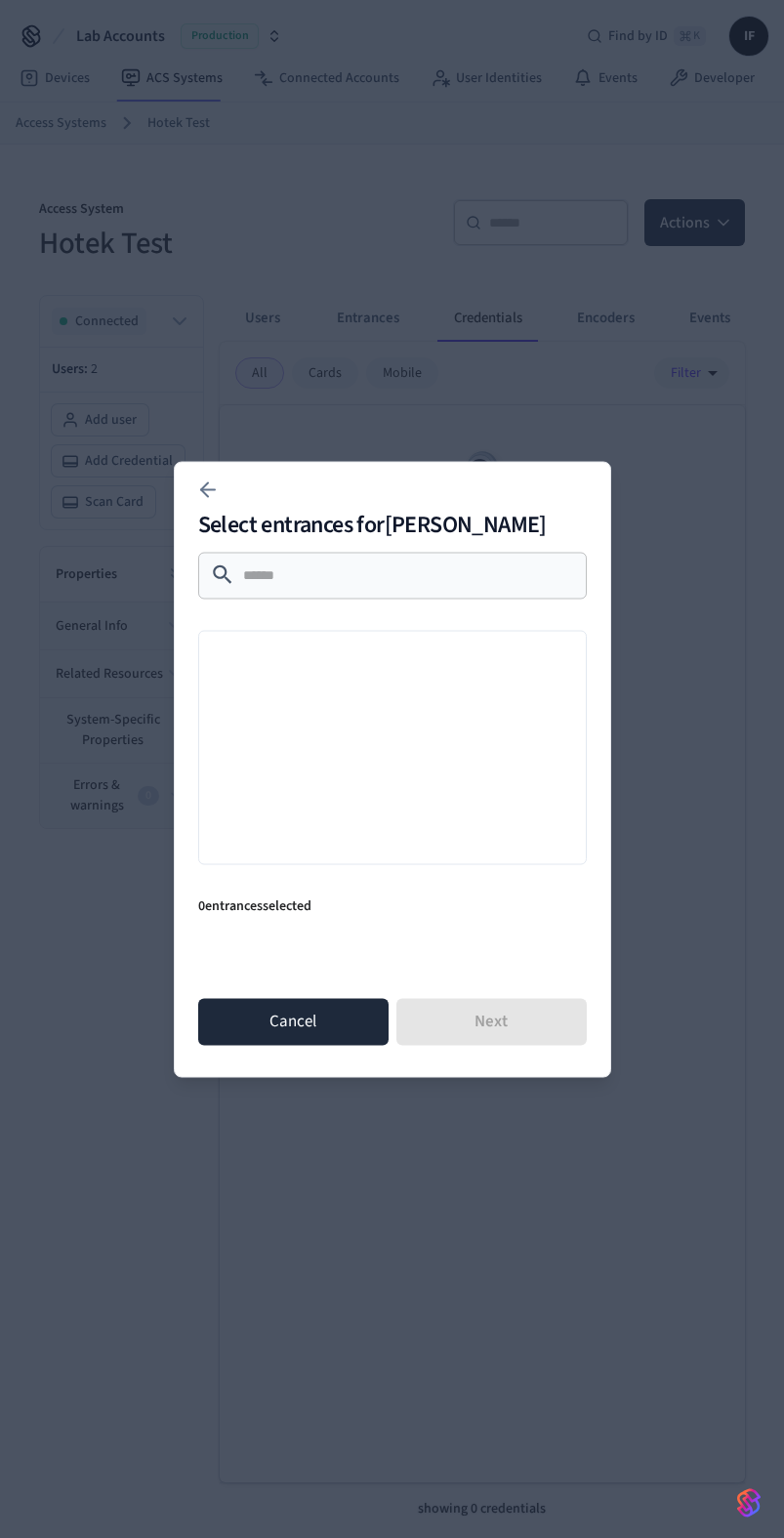
click at [330, 1017] on button "Cancel" at bounding box center [293, 1021] width 190 height 47
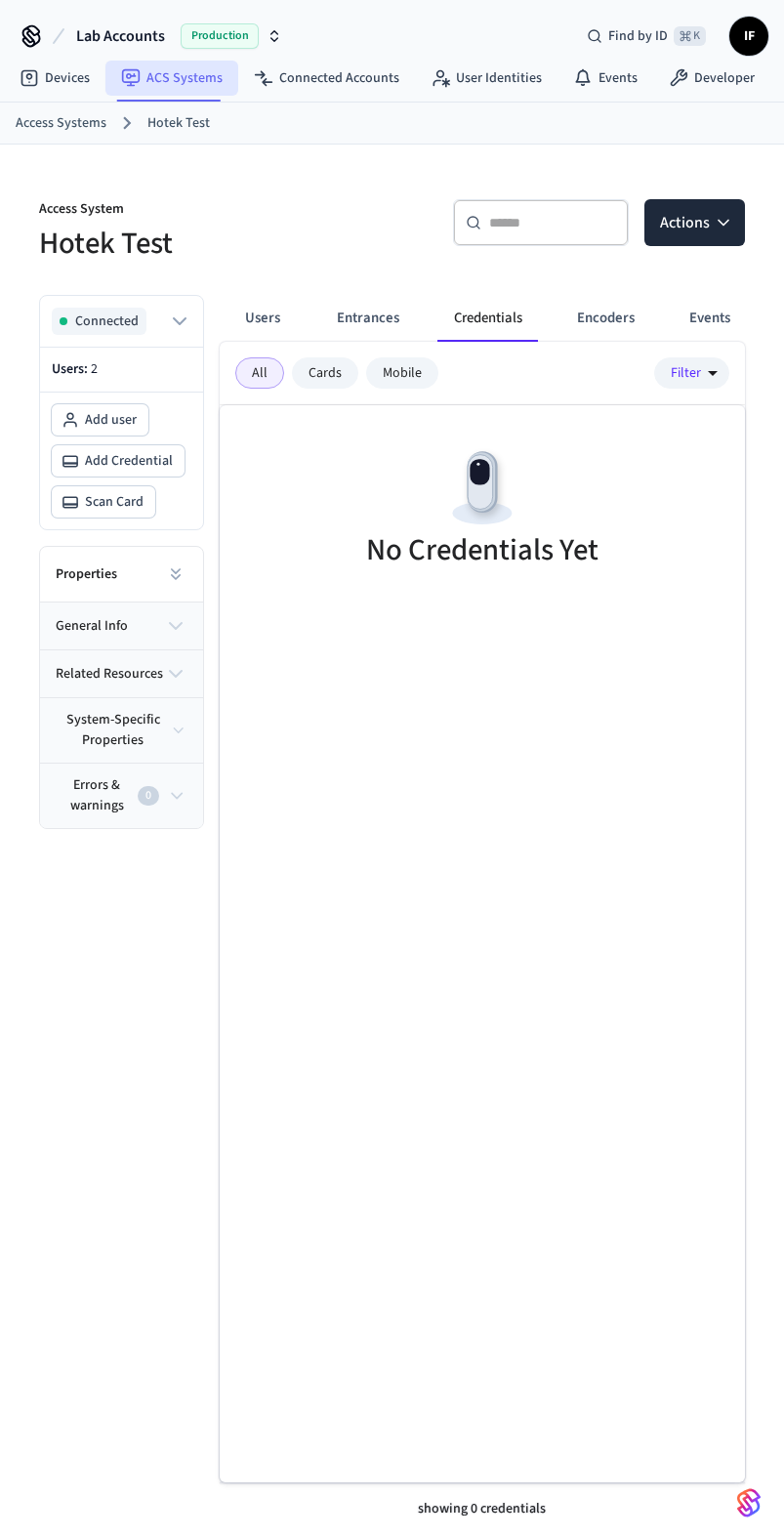
click at [187, 71] on link "ACS Systems" at bounding box center [172, 78] width 133 height 36
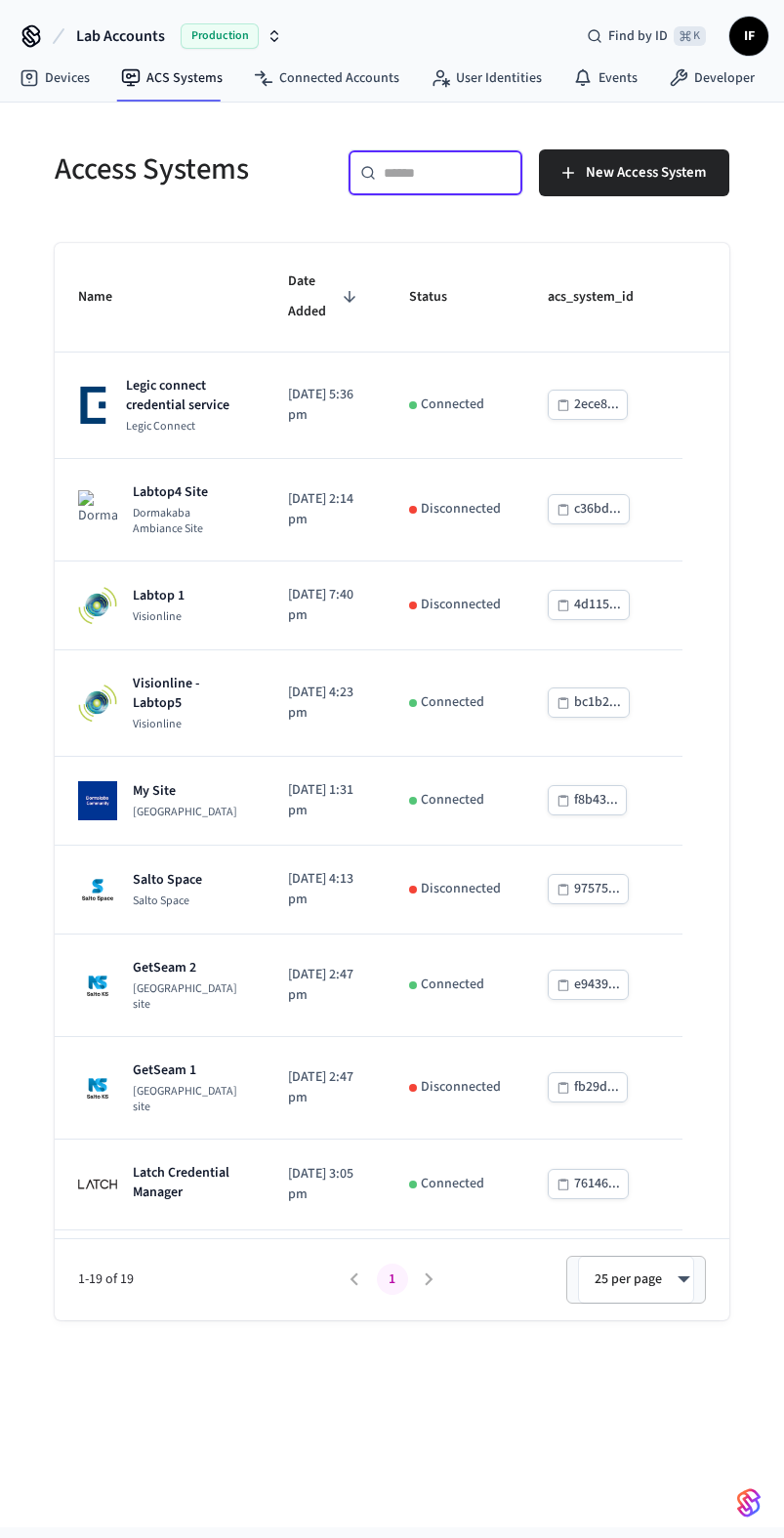
click at [421, 180] on input "text" at bounding box center [447, 173] width 127 height 20
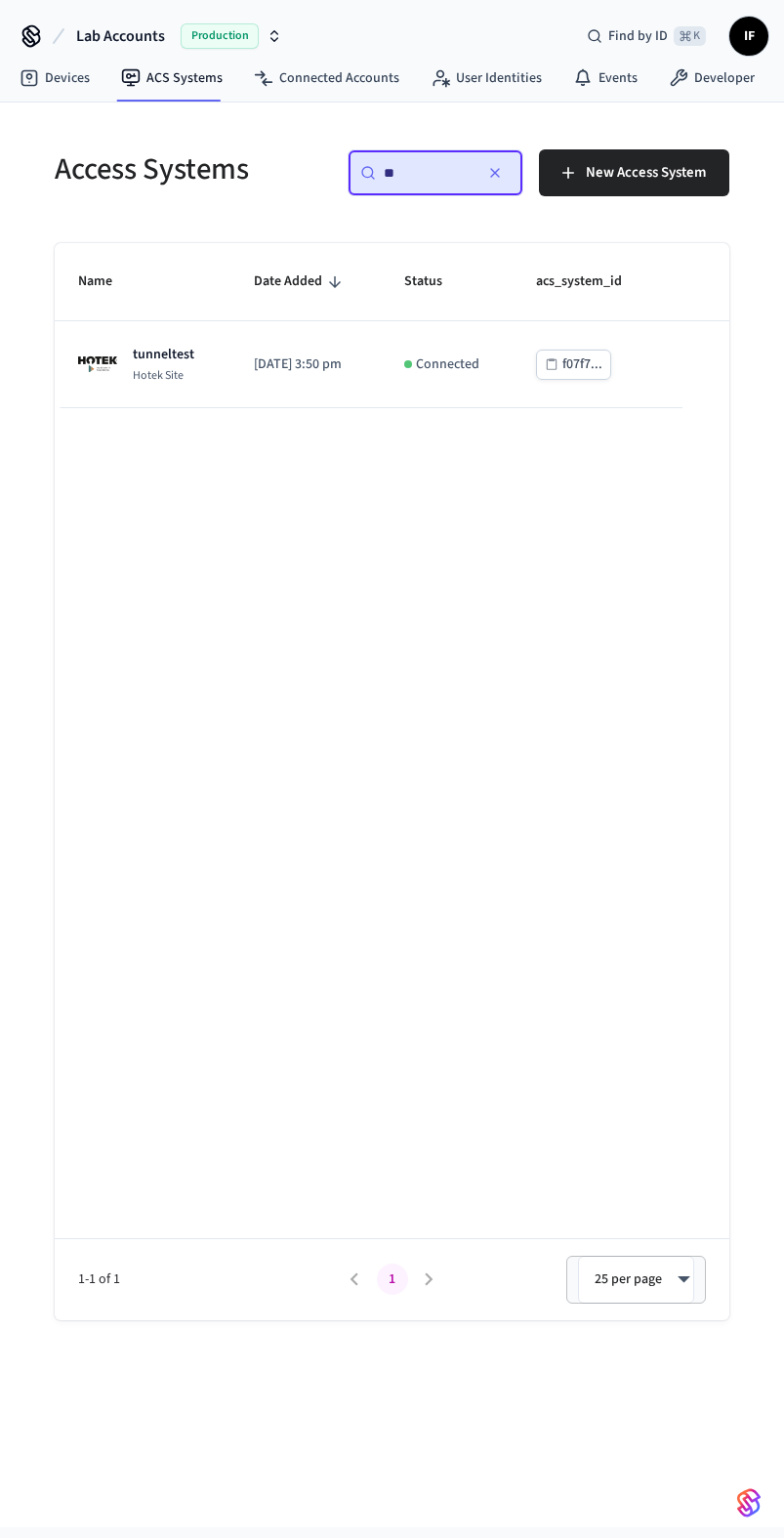
type input "*"
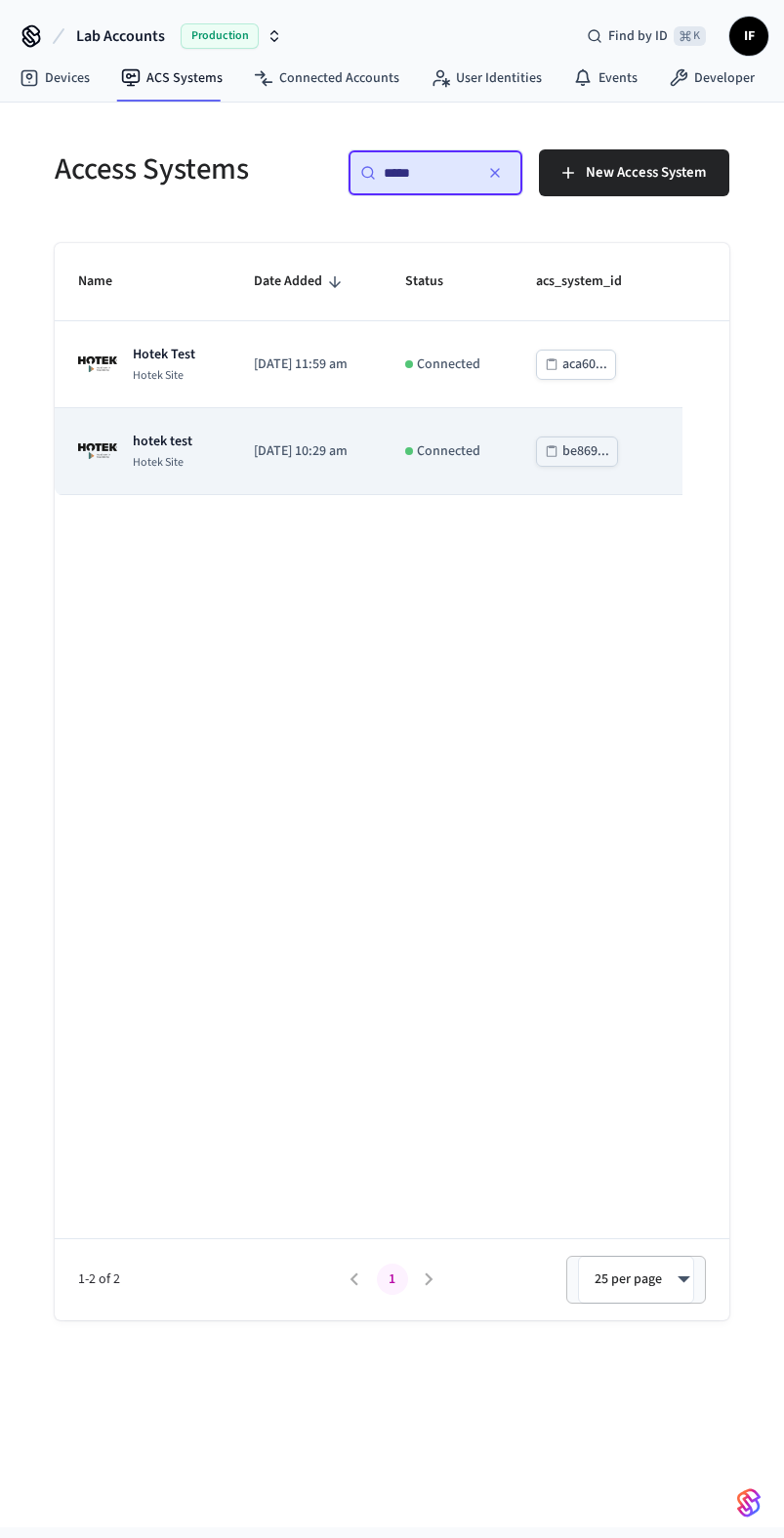
type input "*****"
click at [231, 446] on td "[DATE] 10:29 am" at bounding box center [306, 452] width 151 height 87
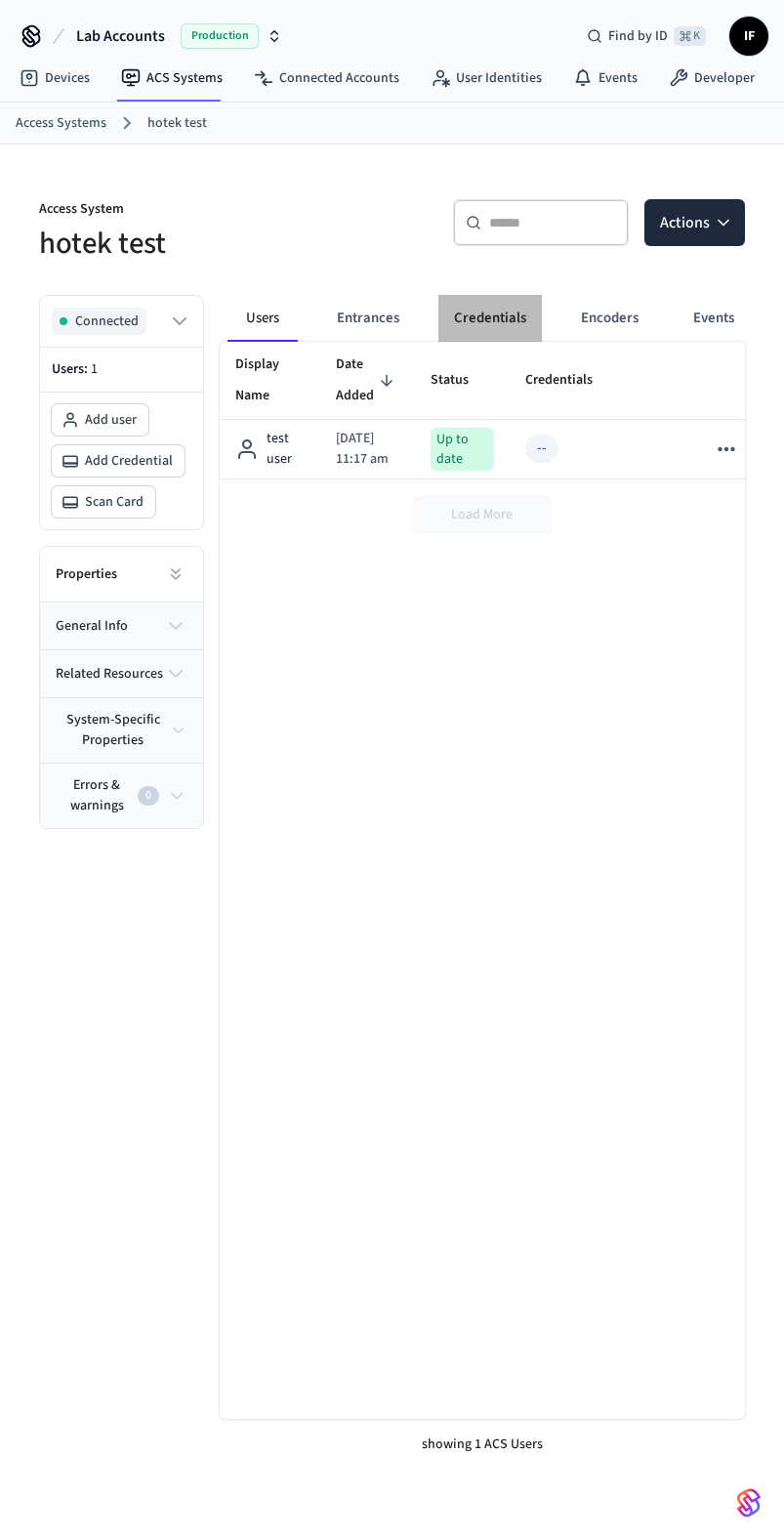
click at [523, 314] on button "Credentials" at bounding box center [489, 319] width 104 height 47
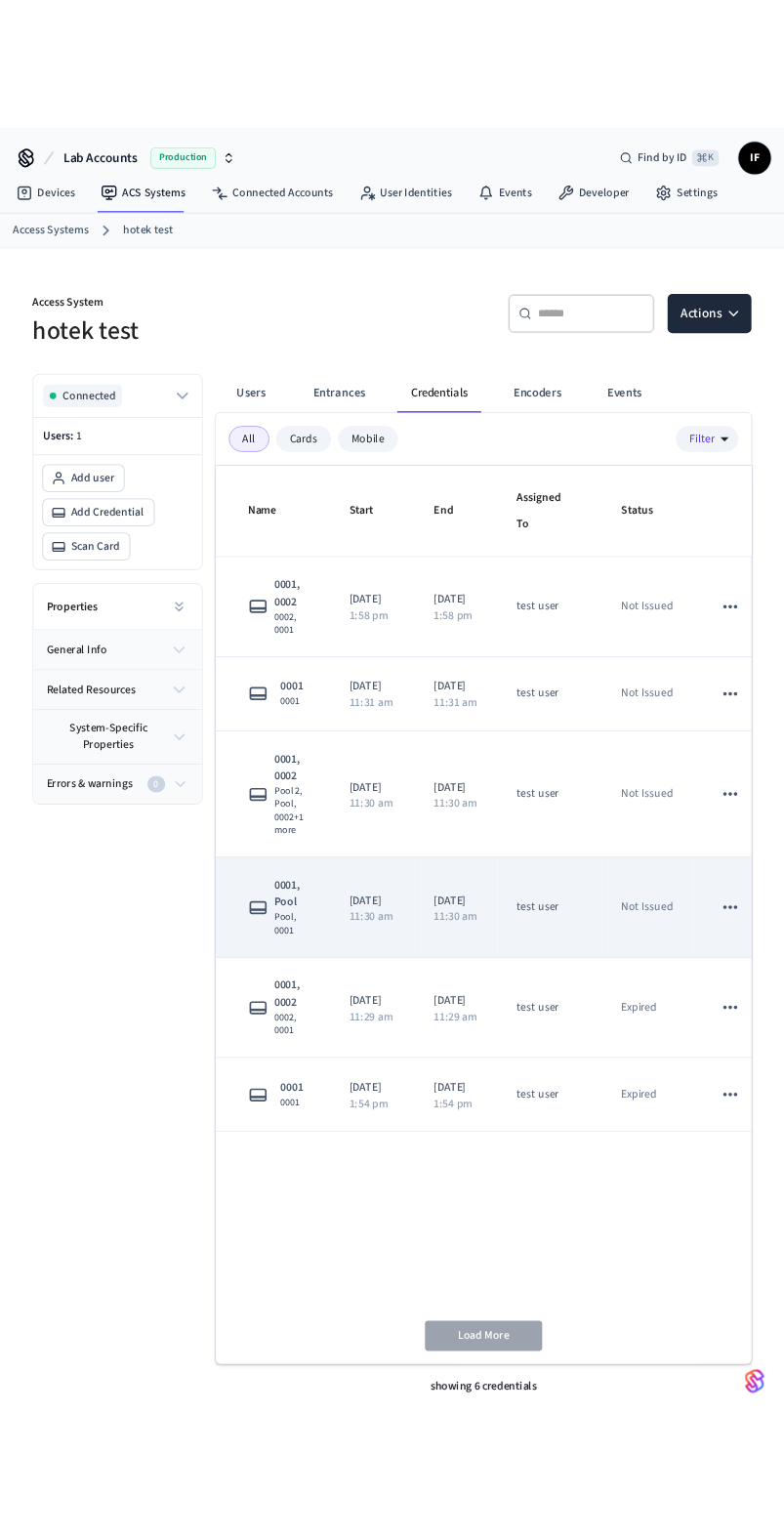
scroll to position [0, 36]
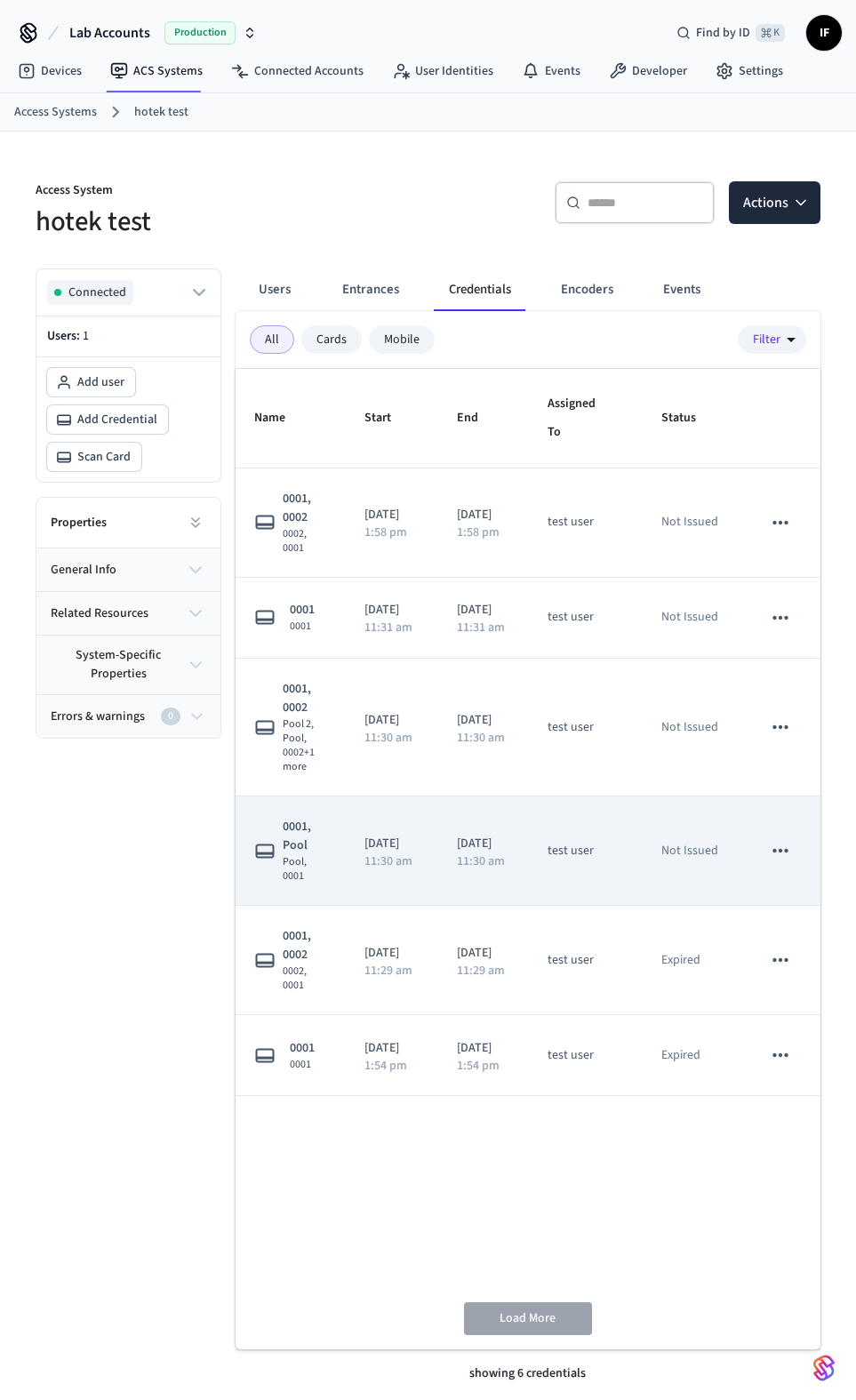
click at [713, 843] on icon "sticky table" at bounding box center [781, 850] width 23 height 23
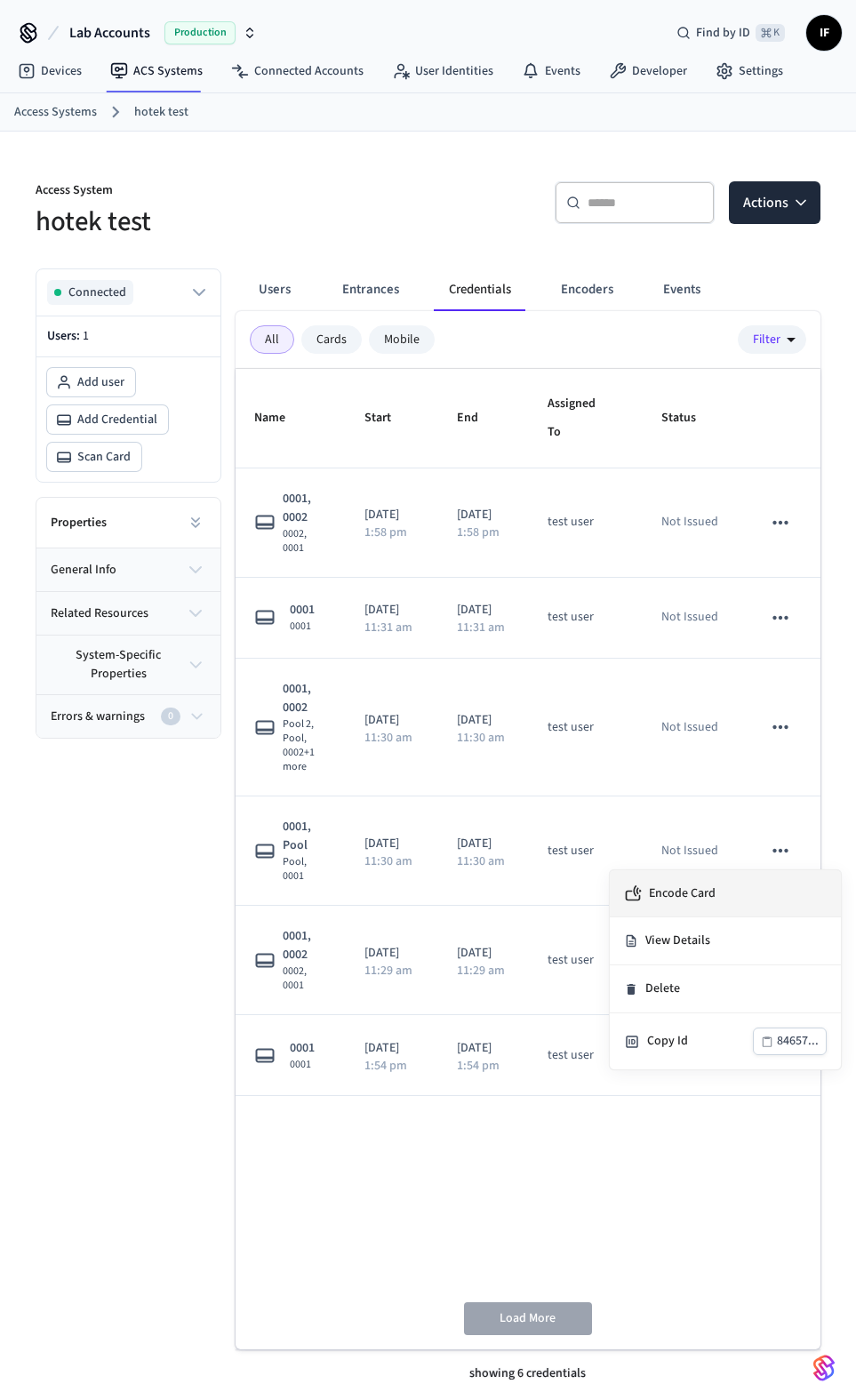
click at [713, 896] on li "Encode Card" at bounding box center [725, 894] width 231 height 47
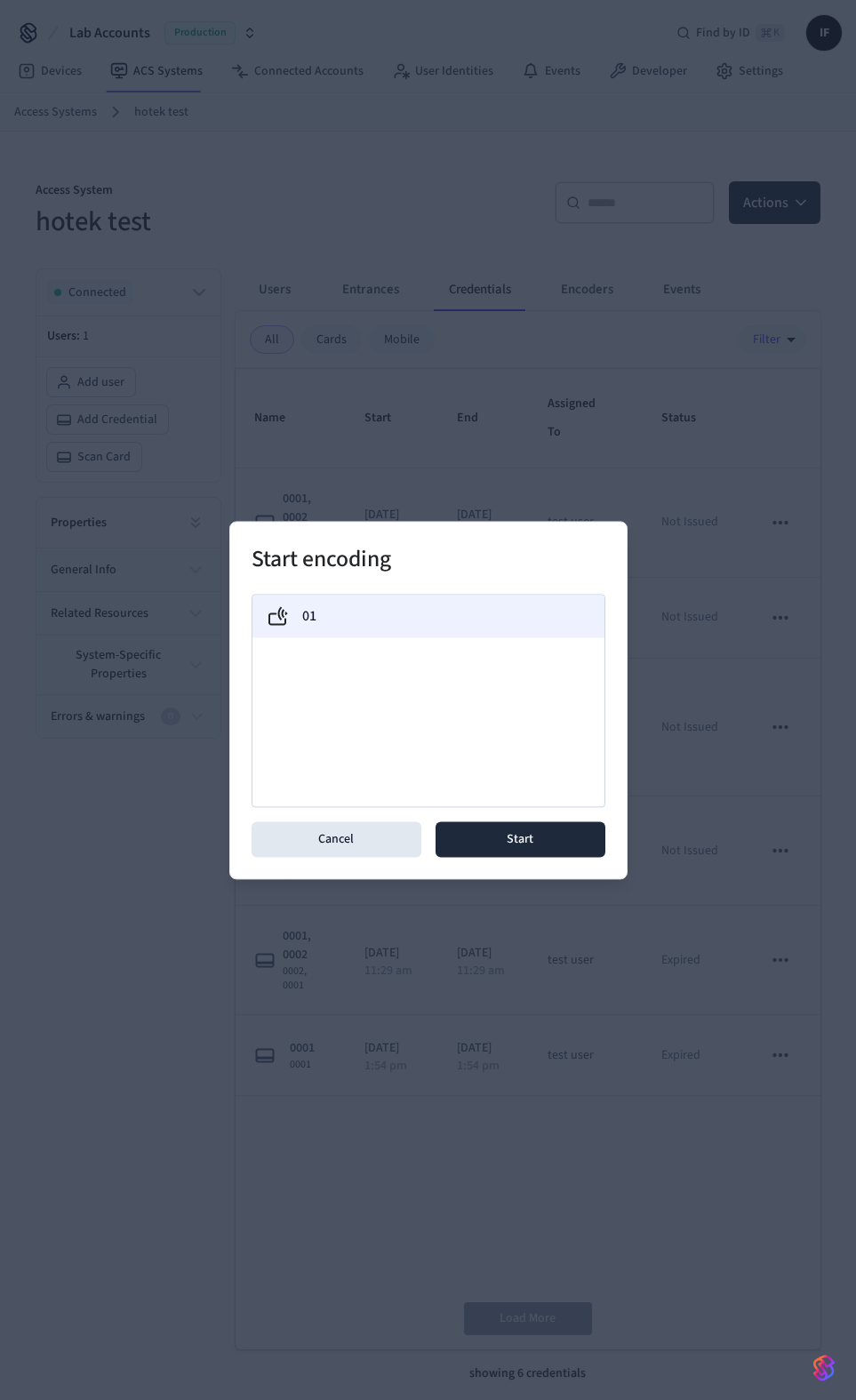
click at [459, 622] on div "01" at bounding box center [428, 616] width 323 height 22
click at [516, 844] on button "Start" at bounding box center [520, 839] width 170 height 36
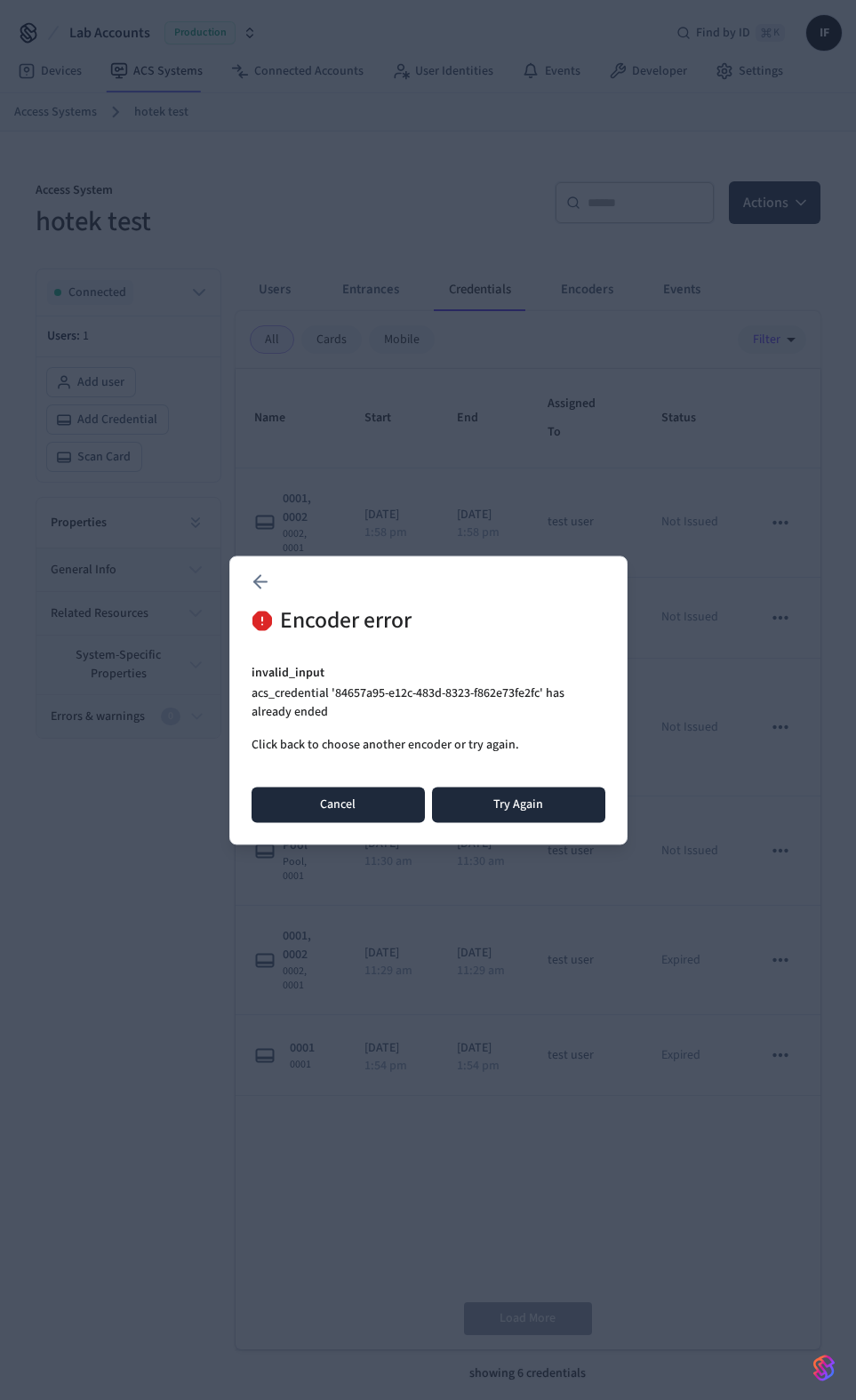
click at [387, 821] on button "Cancel" at bounding box center [338, 805] width 173 height 36
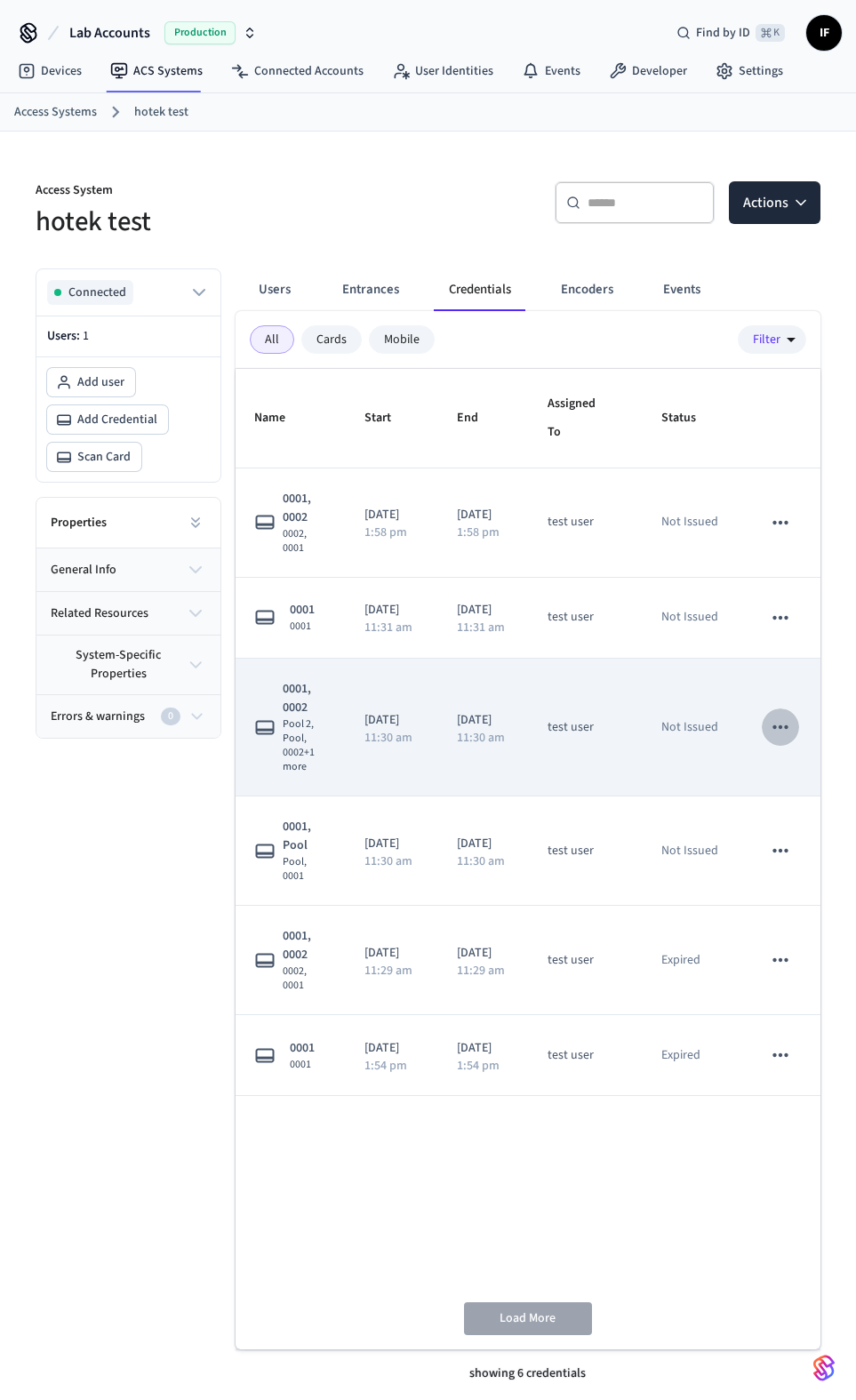
click at [713, 725] on icon "sticky table" at bounding box center [781, 727] width 23 height 23
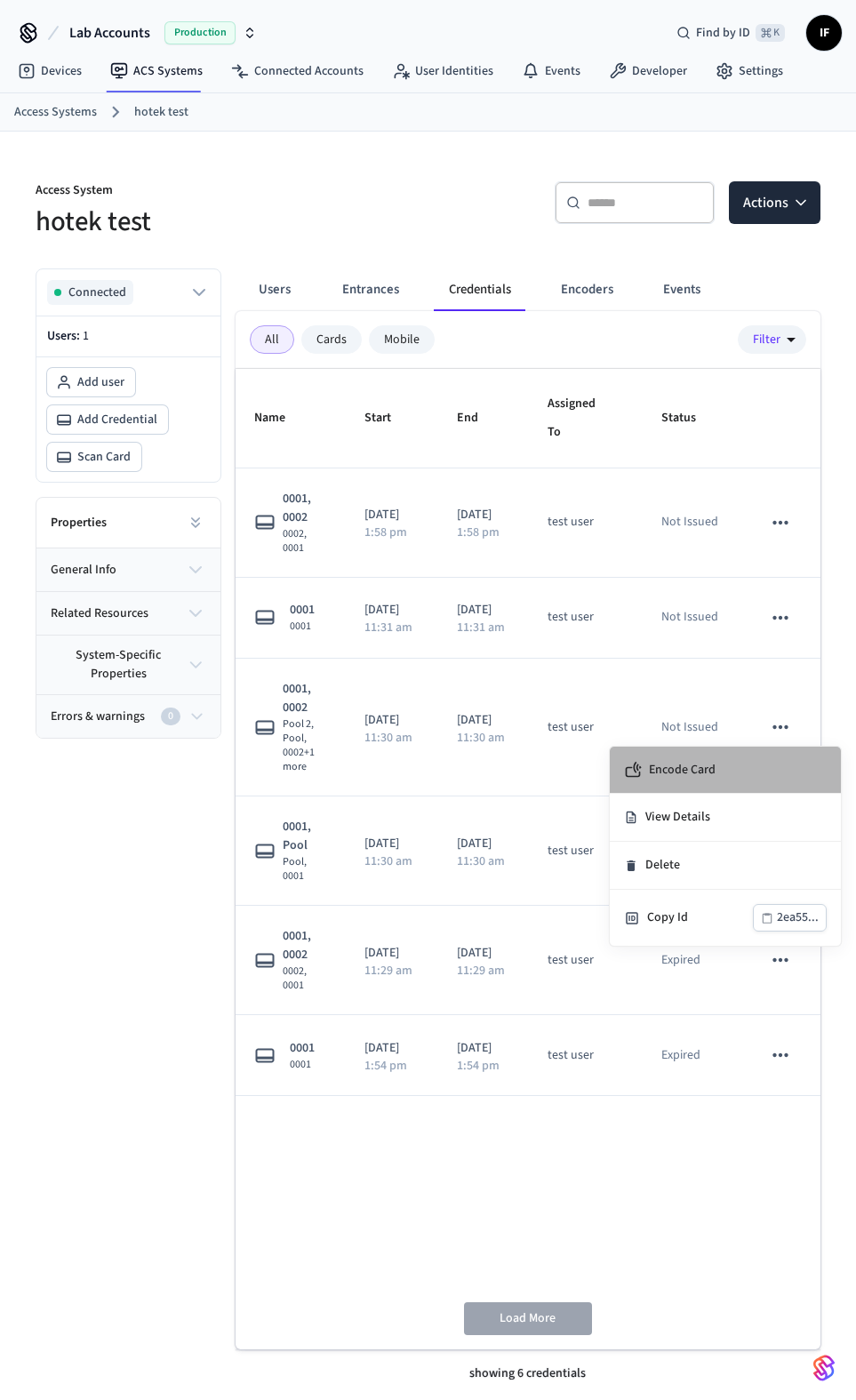
click at [713, 769] on li "Encode Card" at bounding box center [725, 770] width 231 height 47
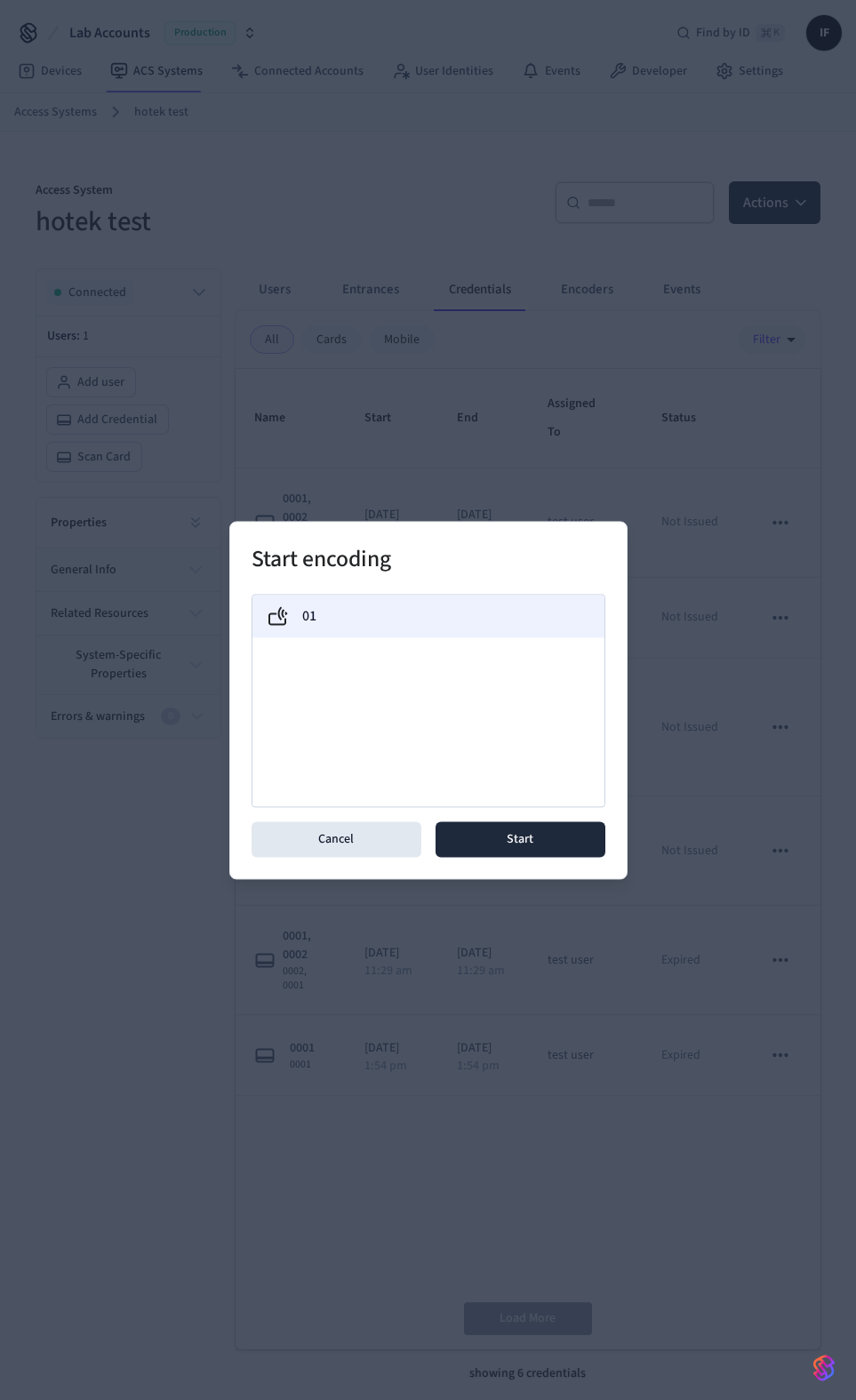
click at [426, 612] on div "01" at bounding box center [428, 616] width 323 height 22
click at [530, 844] on button "Start" at bounding box center [520, 839] width 170 height 36
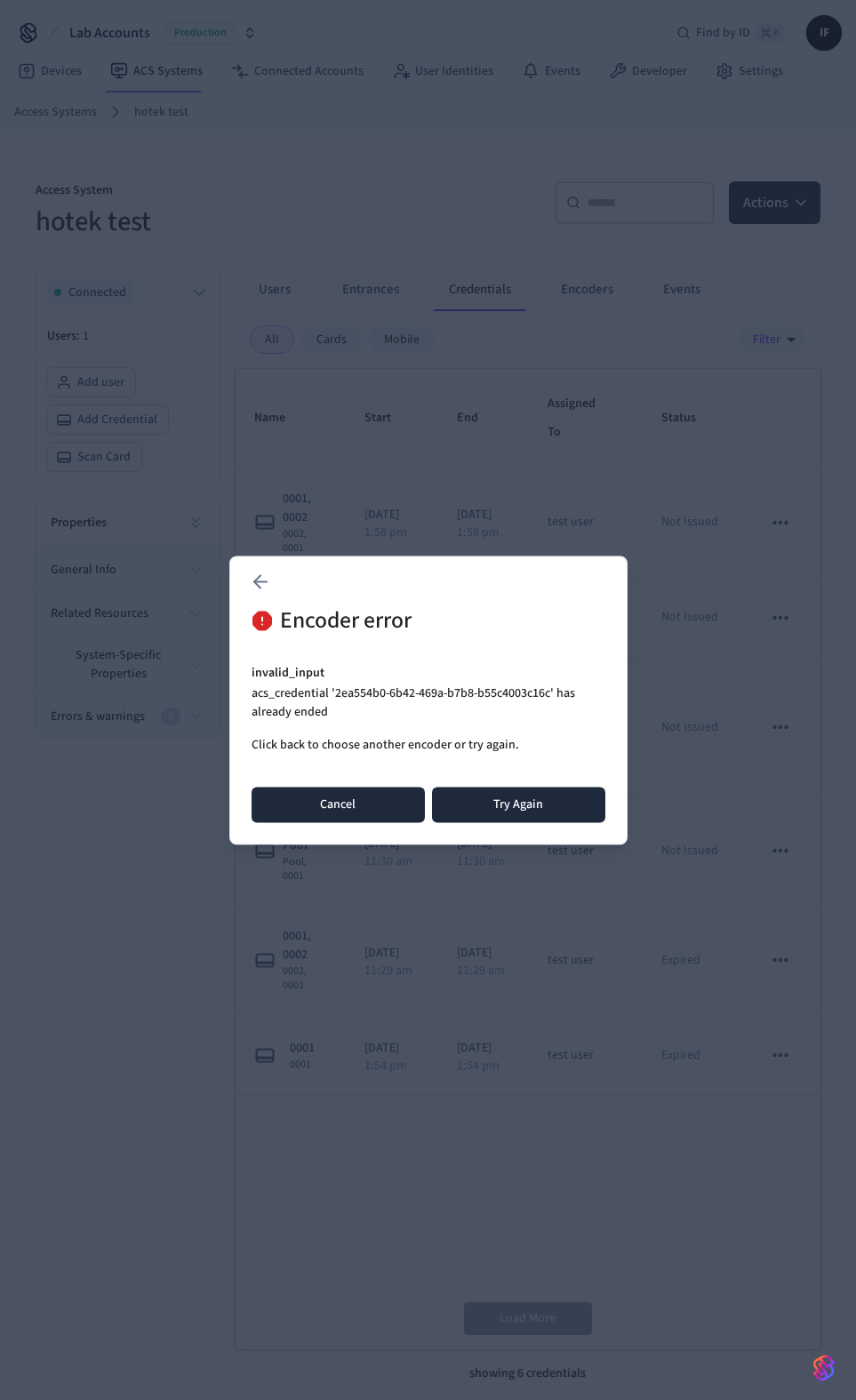
click at [304, 790] on button "Cancel" at bounding box center [338, 805] width 173 height 36
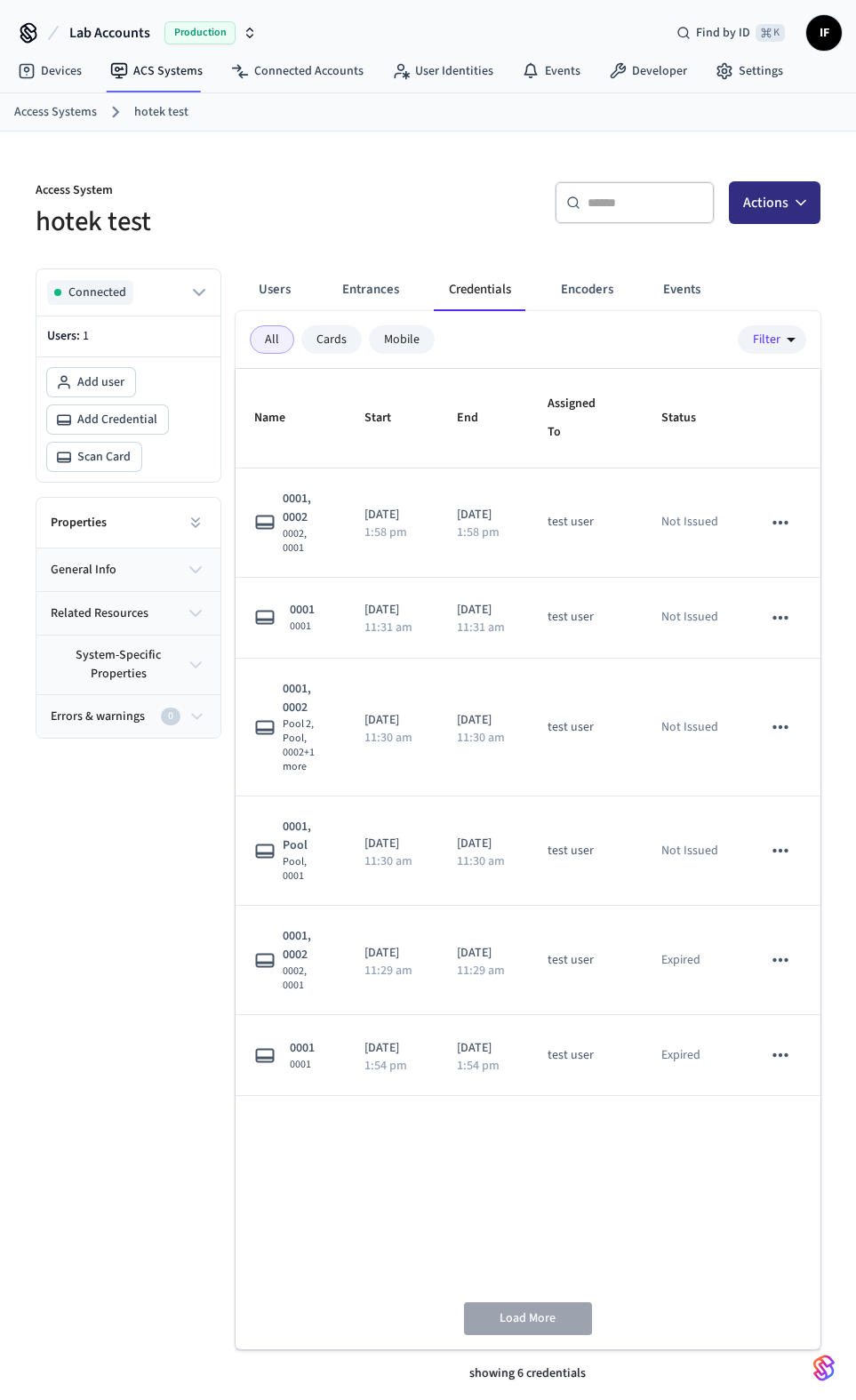
click at [713, 206] on icon "button" at bounding box center [801, 203] width 18 height 18
click at [693, 277] on div "Add credential" at bounding box center [721, 275] width 190 height 29
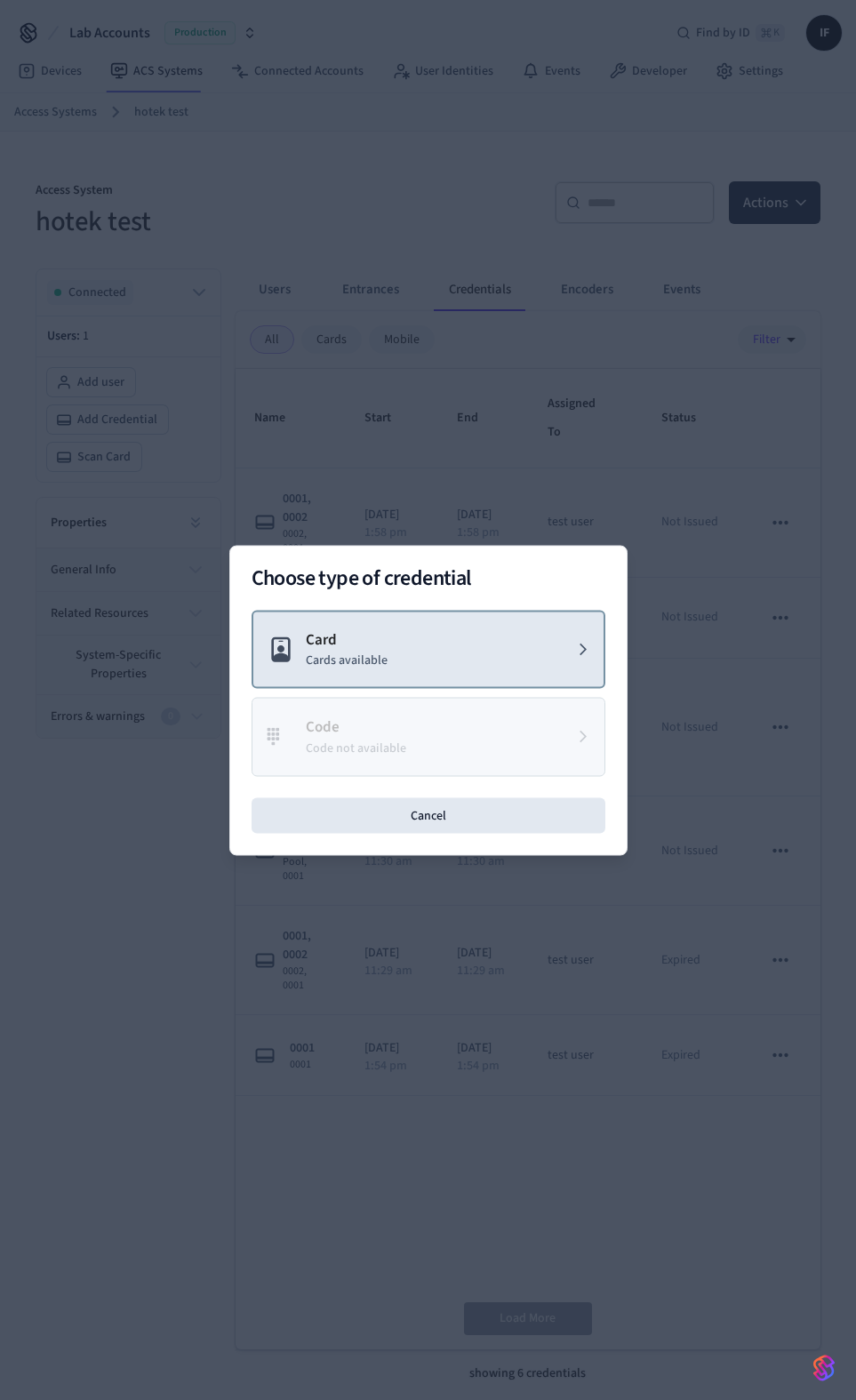
click at [434, 634] on button "Card Cards available" at bounding box center [428, 649] width 354 height 79
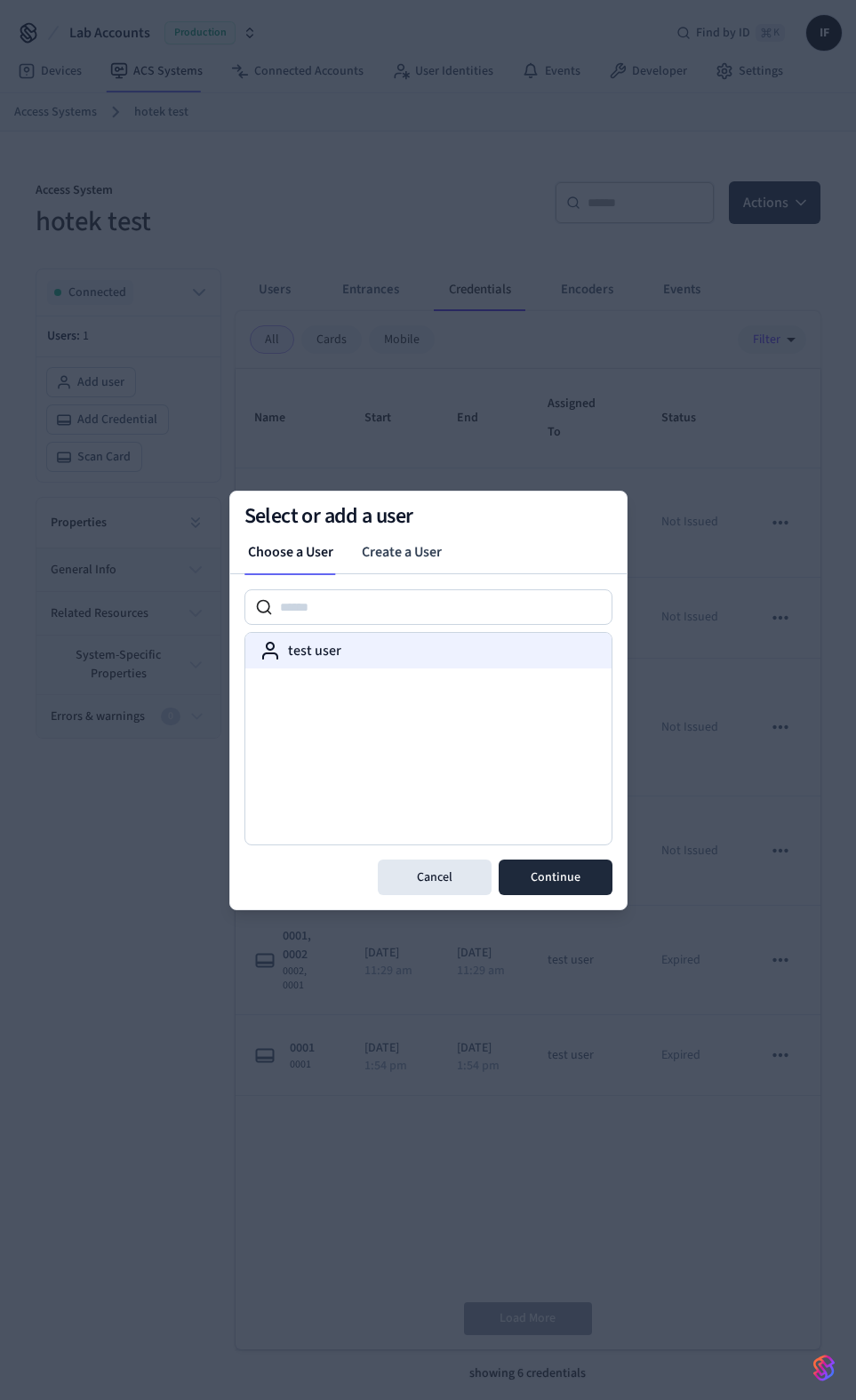
click at [421, 666] on div "test user" at bounding box center [428, 651] width 366 height 36
click at [542, 861] on button "Continue" at bounding box center [555, 877] width 114 height 36
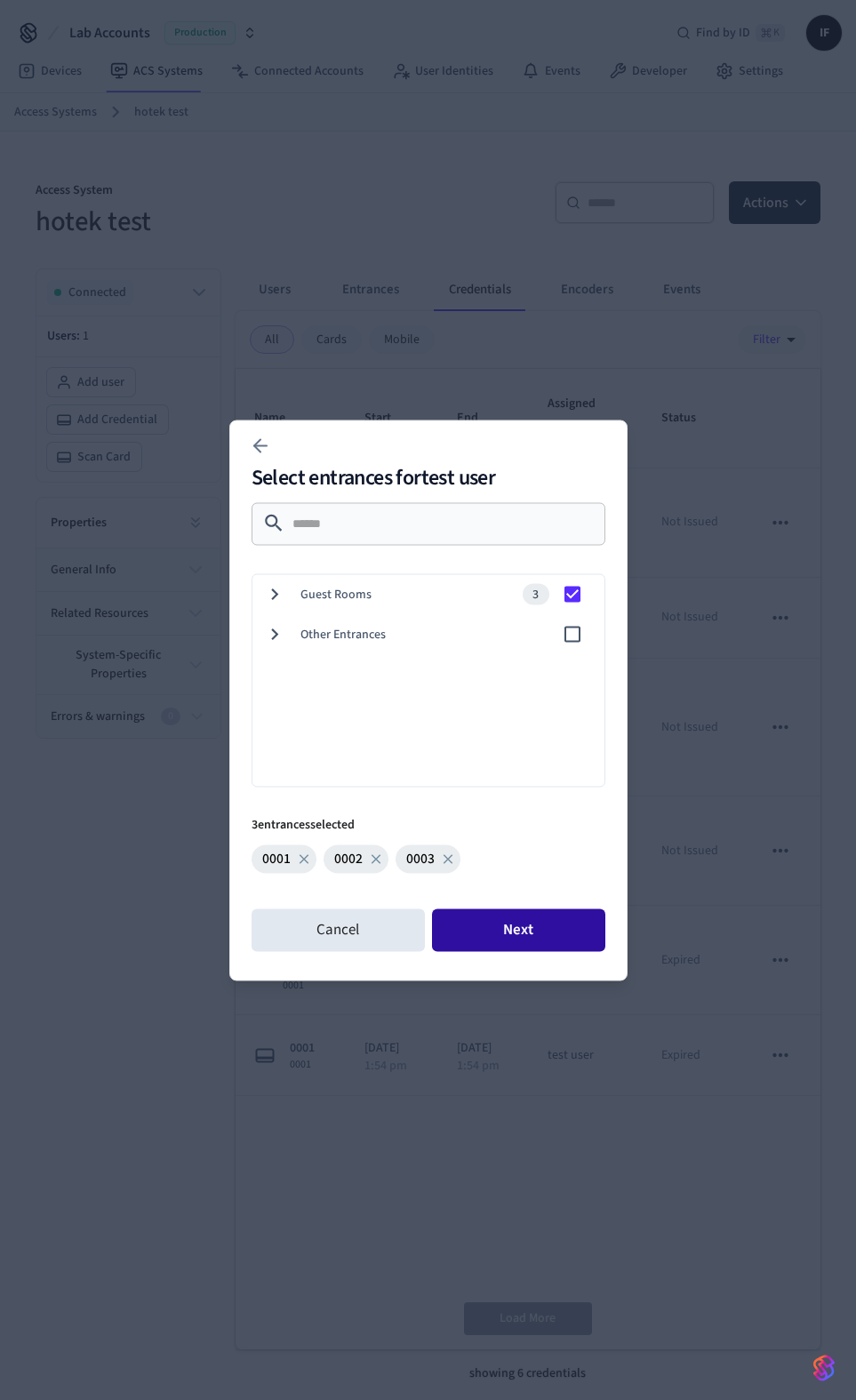
click at [557, 920] on button "Next" at bounding box center [518, 929] width 173 height 43
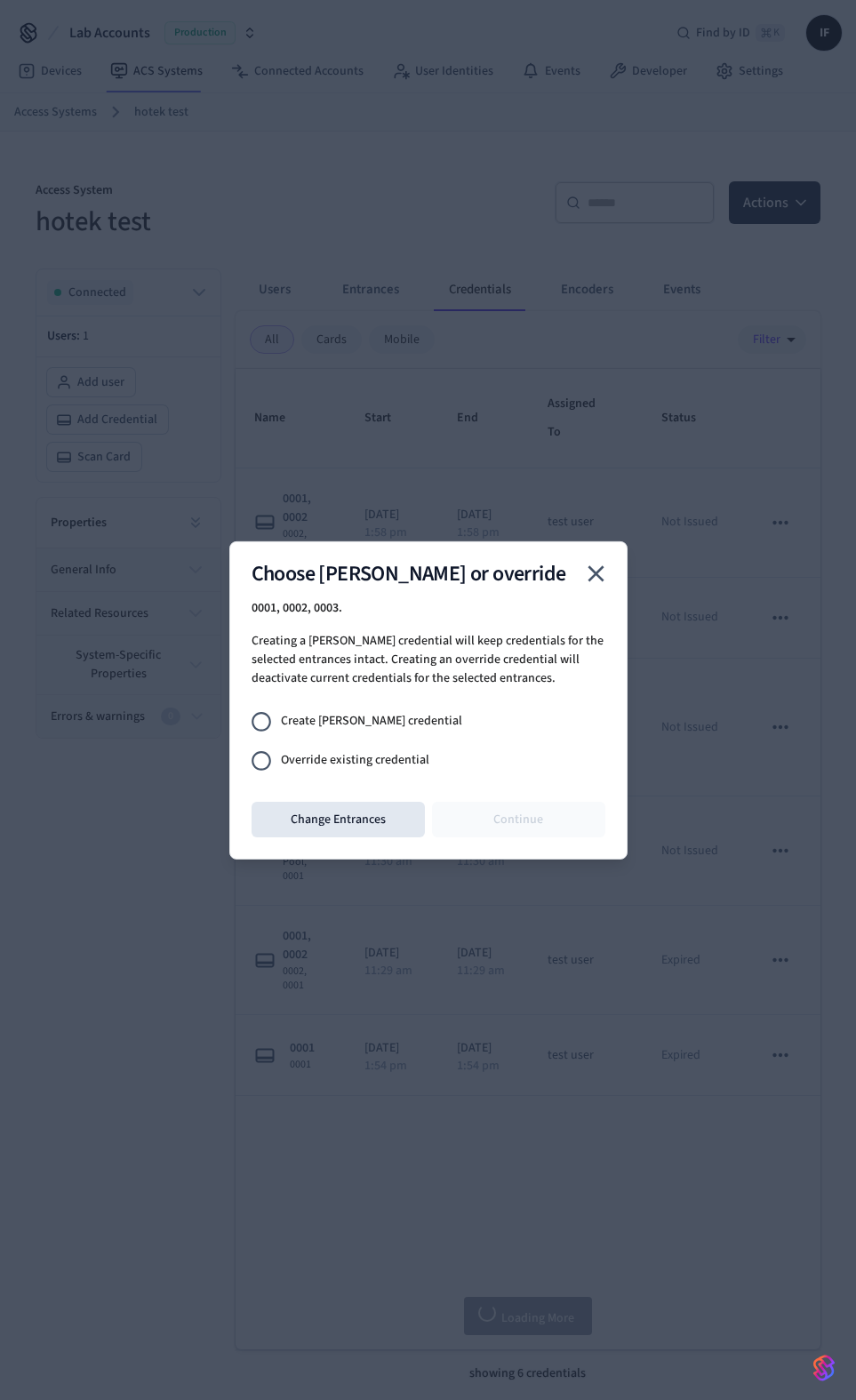
click at [372, 685] on div "Choose [PERSON_NAME] or override 0001, 0002, 0003 . Creating a [PERSON_NAME] cr…" at bounding box center [428, 700] width 398 height 318
click at [372, 712] on span "Create [PERSON_NAME] credential" at bounding box center [372, 721] width 181 height 19
drag, startPoint x: 518, startPoint y: 821, endPoint x: 514, endPoint y: 711, distance: 110.1
click at [514, 711] on div "Choose [PERSON_NAME] or override 0001, 0002, 0003 . Creating a [PERSON_NAME] cr…" at bounding box center [428, 700] width 398 height 318
click at [375, 753] on span "Override existing credential" at bounding box center [355, 760] width 148 height 19
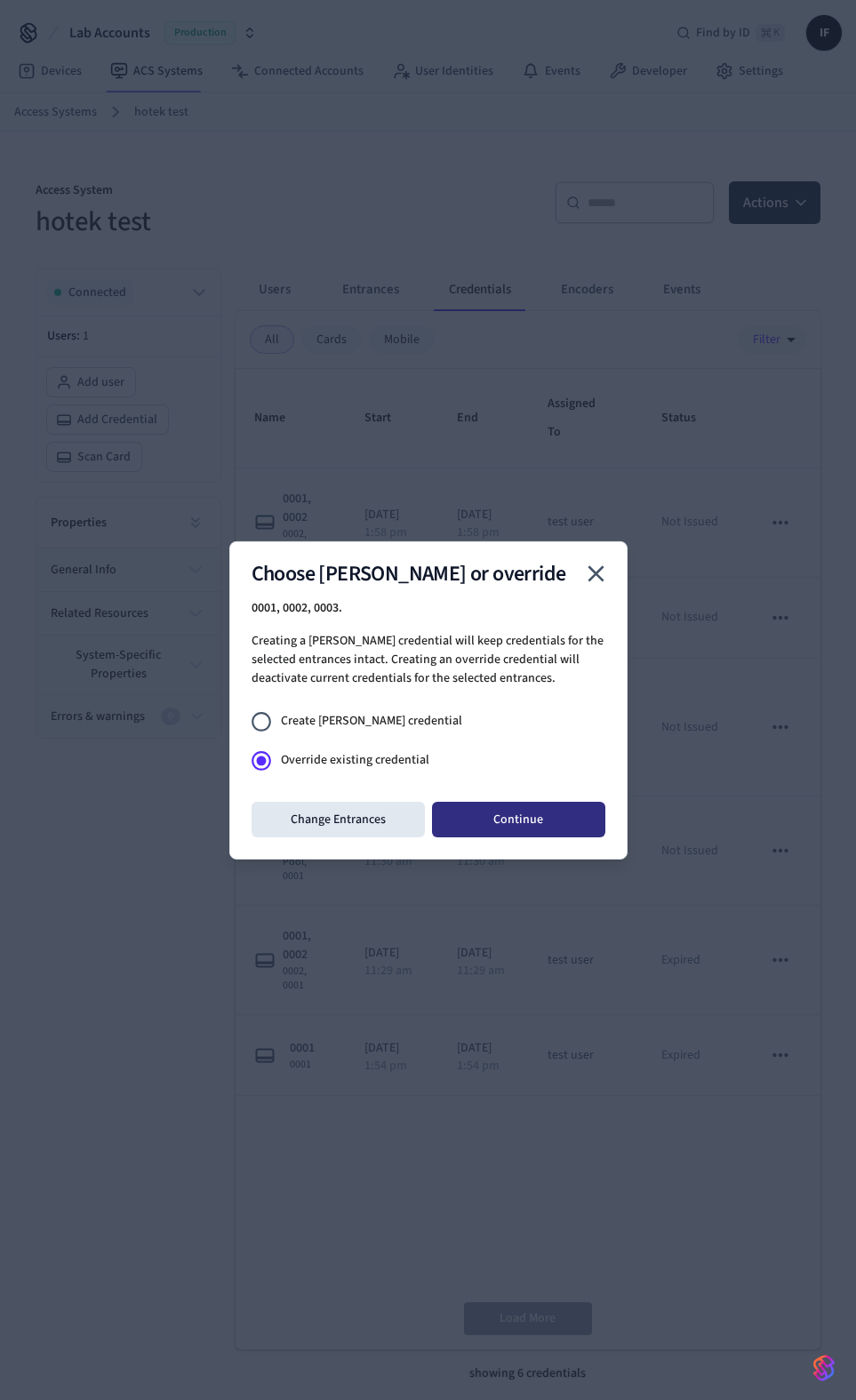
click at [563, 821] on button "Continue" at bounding box center [518, 820] width 173 height 36
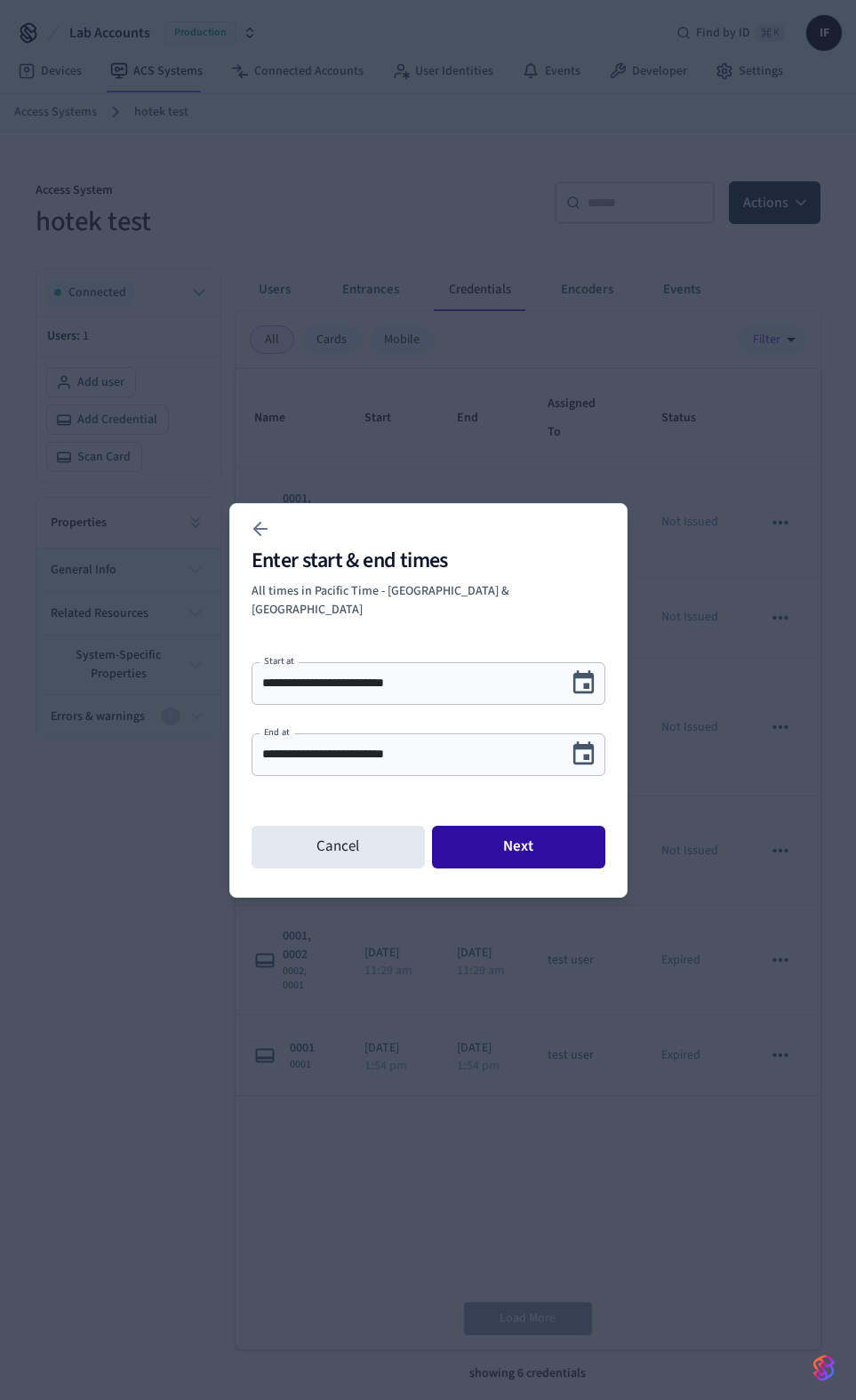
click at [519, 832] on button "Next" at bounding box center [518, 847] width 173 height 43
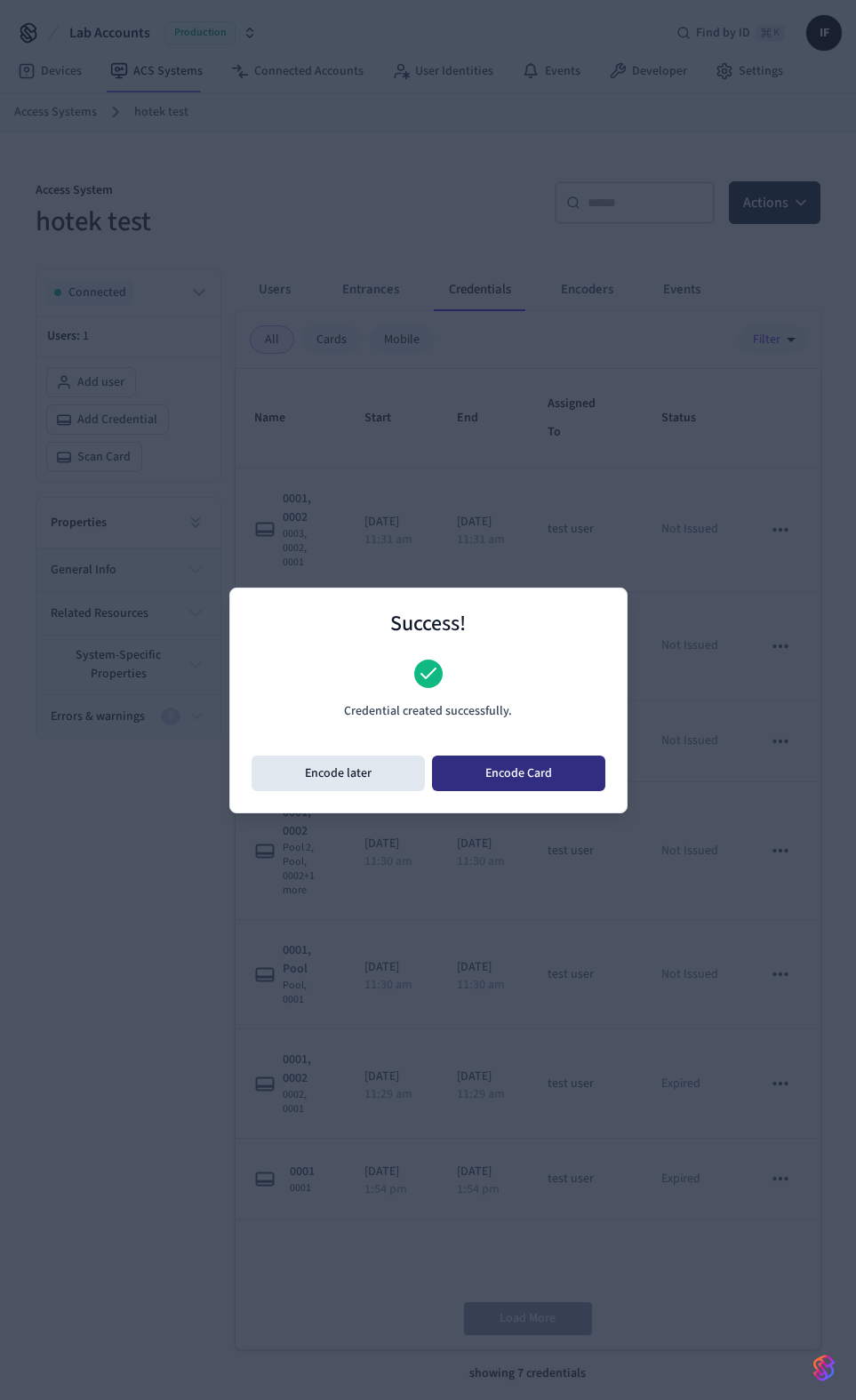
click at [502, 779] on button "Encode Card" at bounding box center [518, 773] width 173 height 36
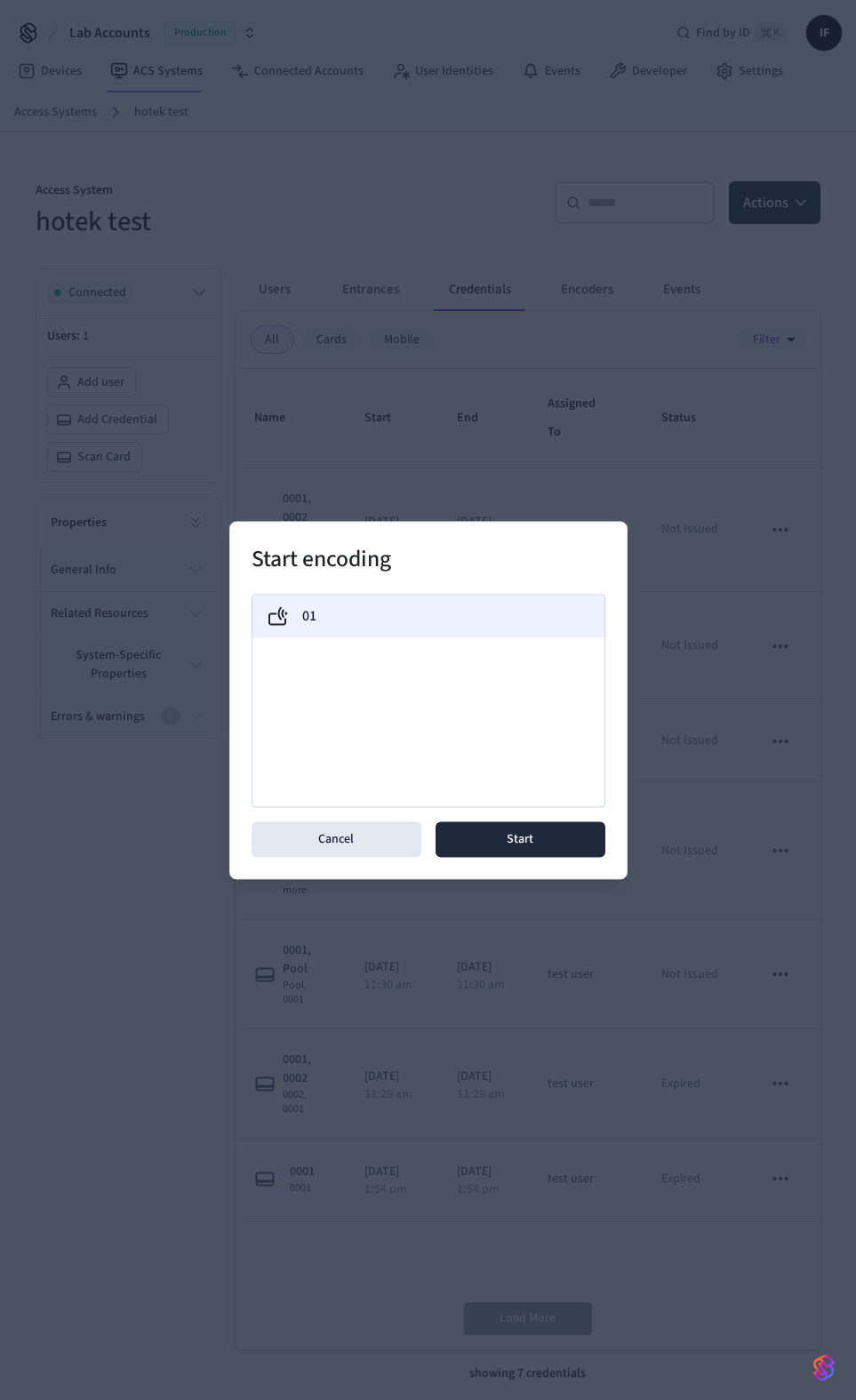
click at [469, 613] on div "01" at bounding box center [428, 616] width 323 height 22
click at [523, 841] on button "Start" at bounding box center [520, 839] width 170 height 36
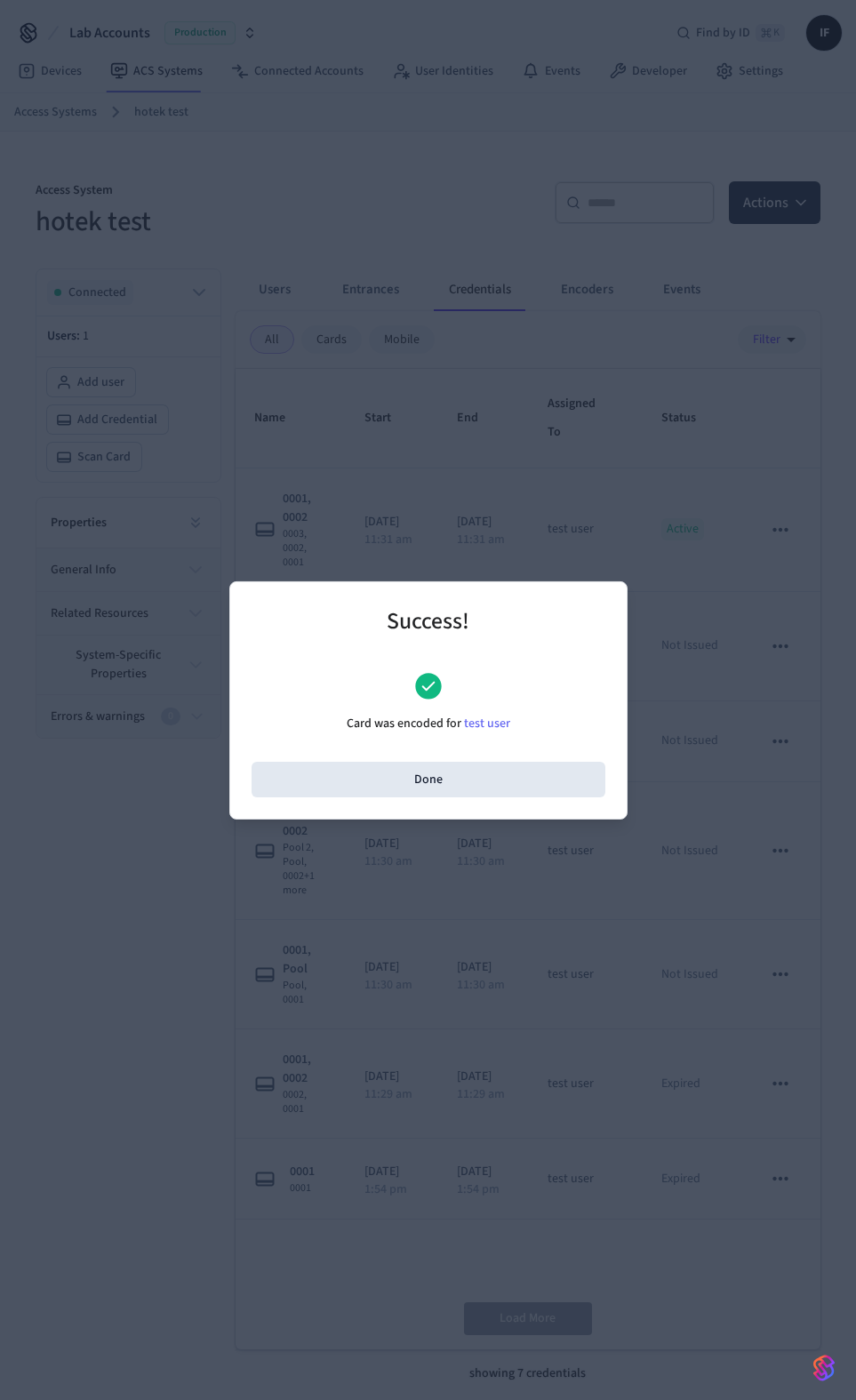
click at [448, 629] on h2 "Success!" at bounding box center [428, 622] width 354 height 54
